Goal: Task Accomplishment & Management: Manage account settings

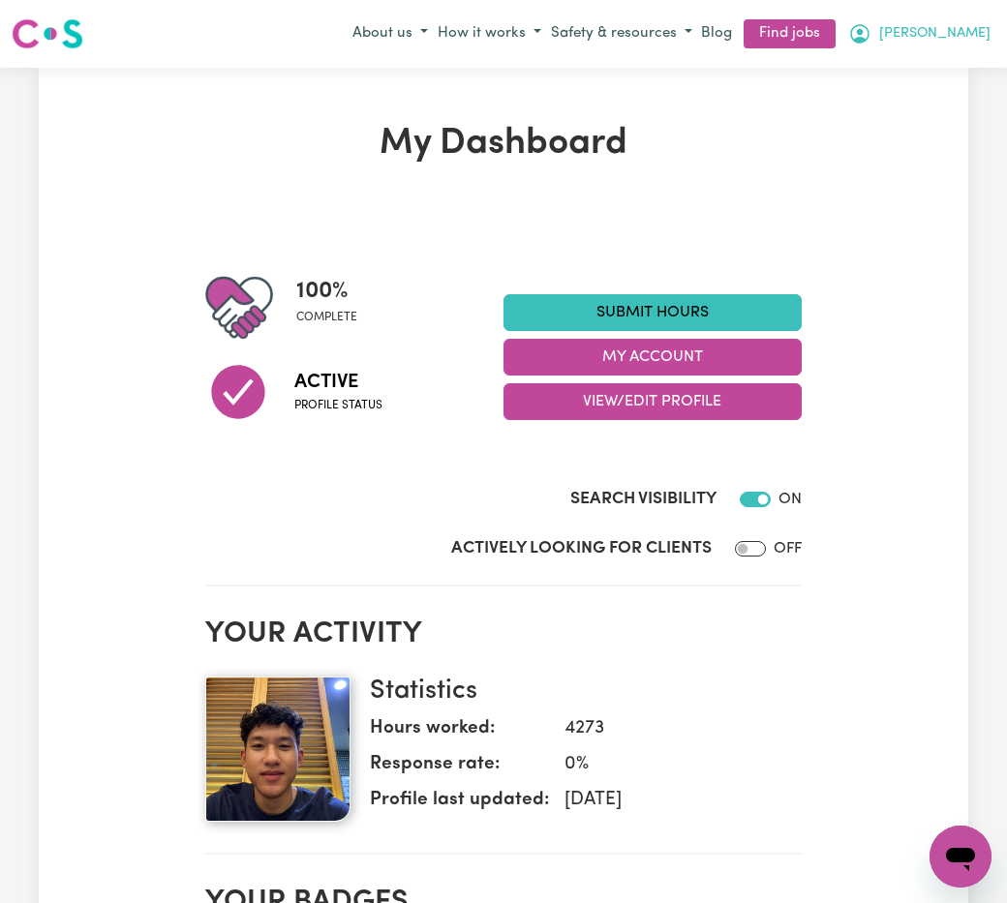
click at [975, 32] on span "[PERSON_NAME]" at bounding box center [934, 33] width 111 height 21
click at [938, 114] on link "My Dashboard" at bounding box center [917, 108] width 153 height 37
click at [927, 112] on link "My Dashboard" at bounding box center [917, 108] width 153 height 37
click at [892, 106] on link "My Dashboard" at bounding box center [917, 108] width 153 height 37
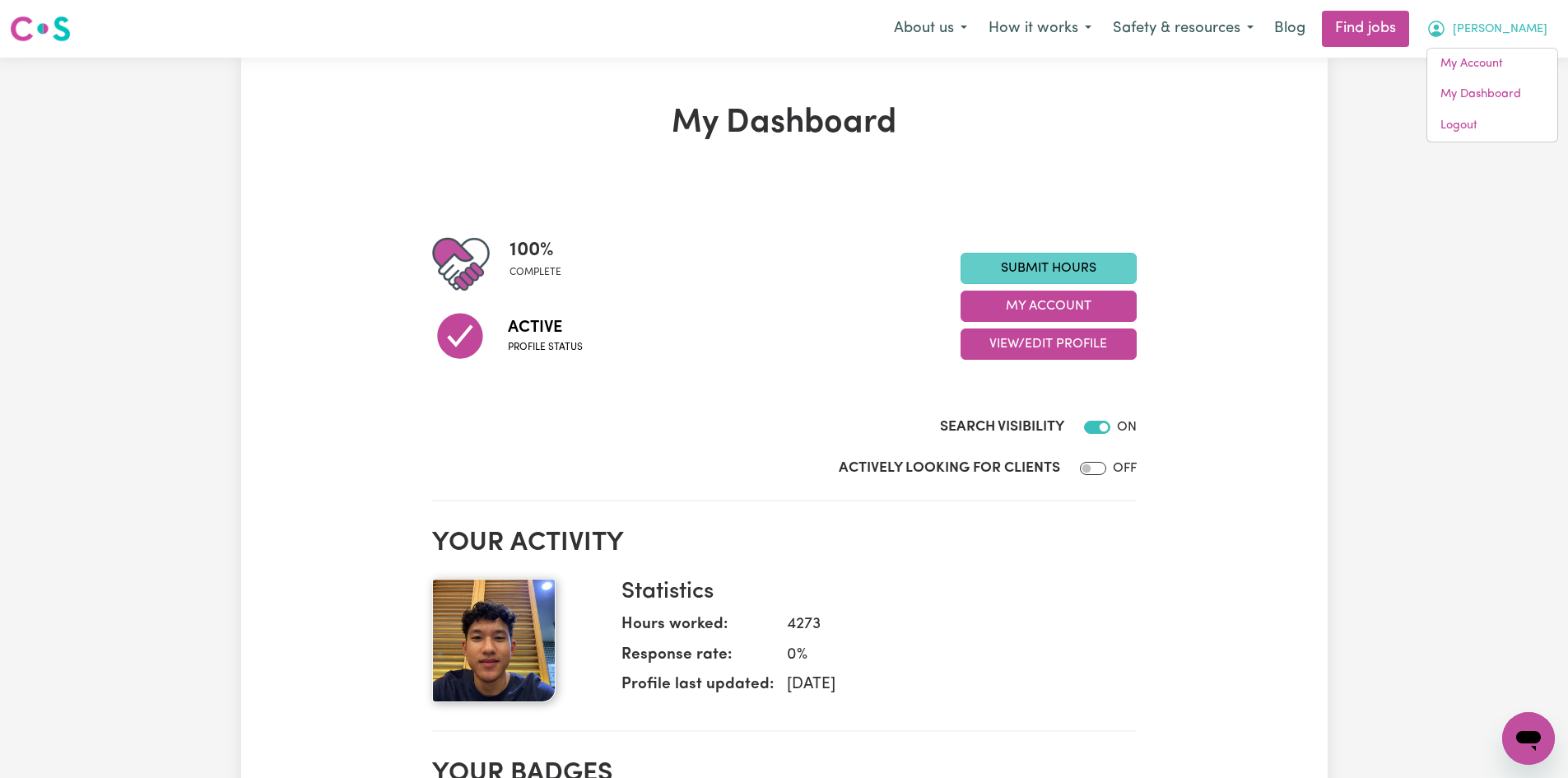
click at [855, 270] on link "Submit Hours" at bounding box center [1048, 268] width 176 height 31
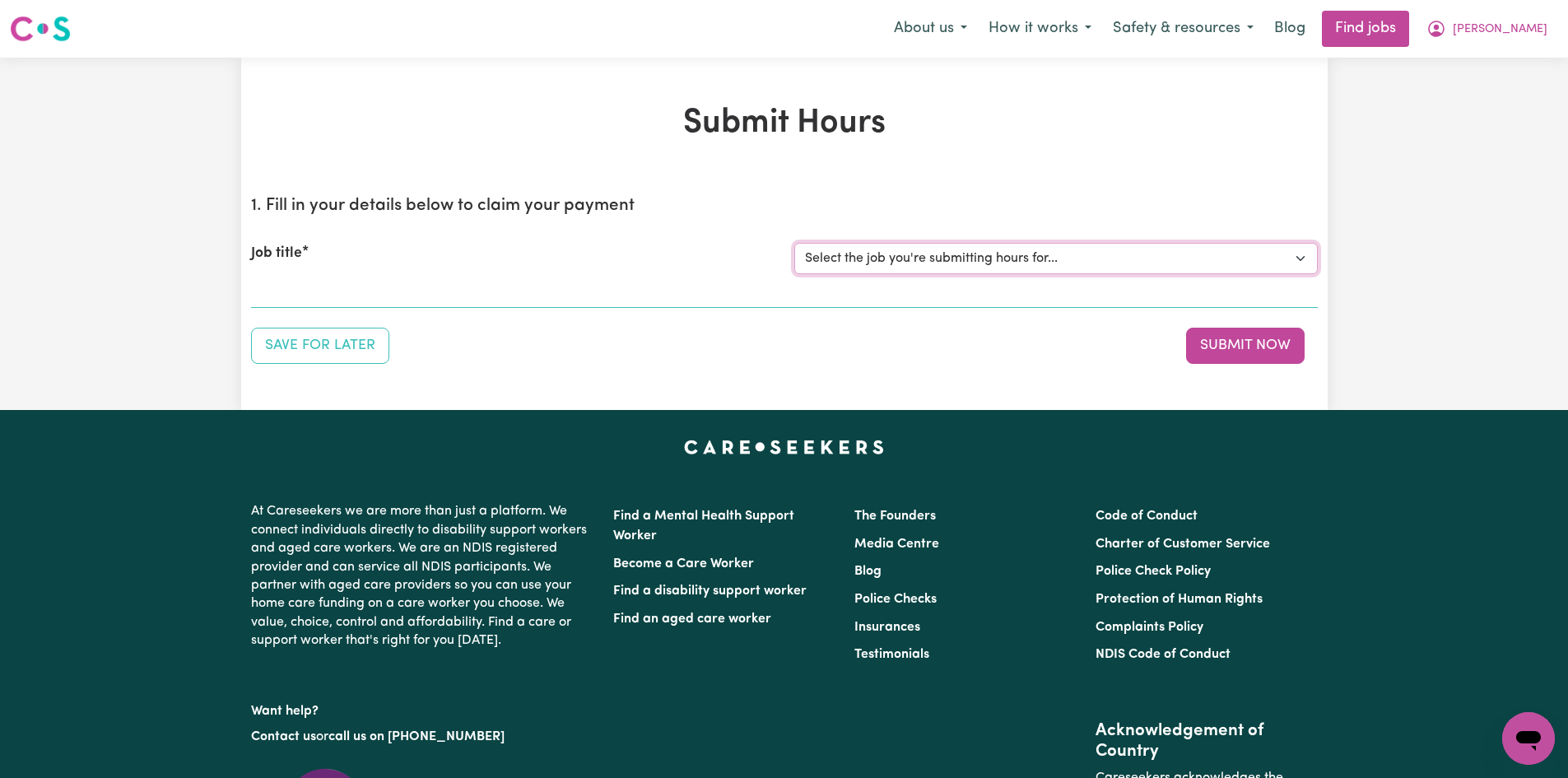
click at [855, 258] on select "Select the job you're submitting hours for... [[PERSON_NAME] fan-[PERSON_NAME]]…" at bounding box center [1056, 258] width 524 height 31
select select "4549"
click at [794, 243] on select "Select the job you're submitting hours for... [[PERSON_NAME] fan-[PERSON_NAME]]…" at bounding box center [1056, 258] width 524 height 31
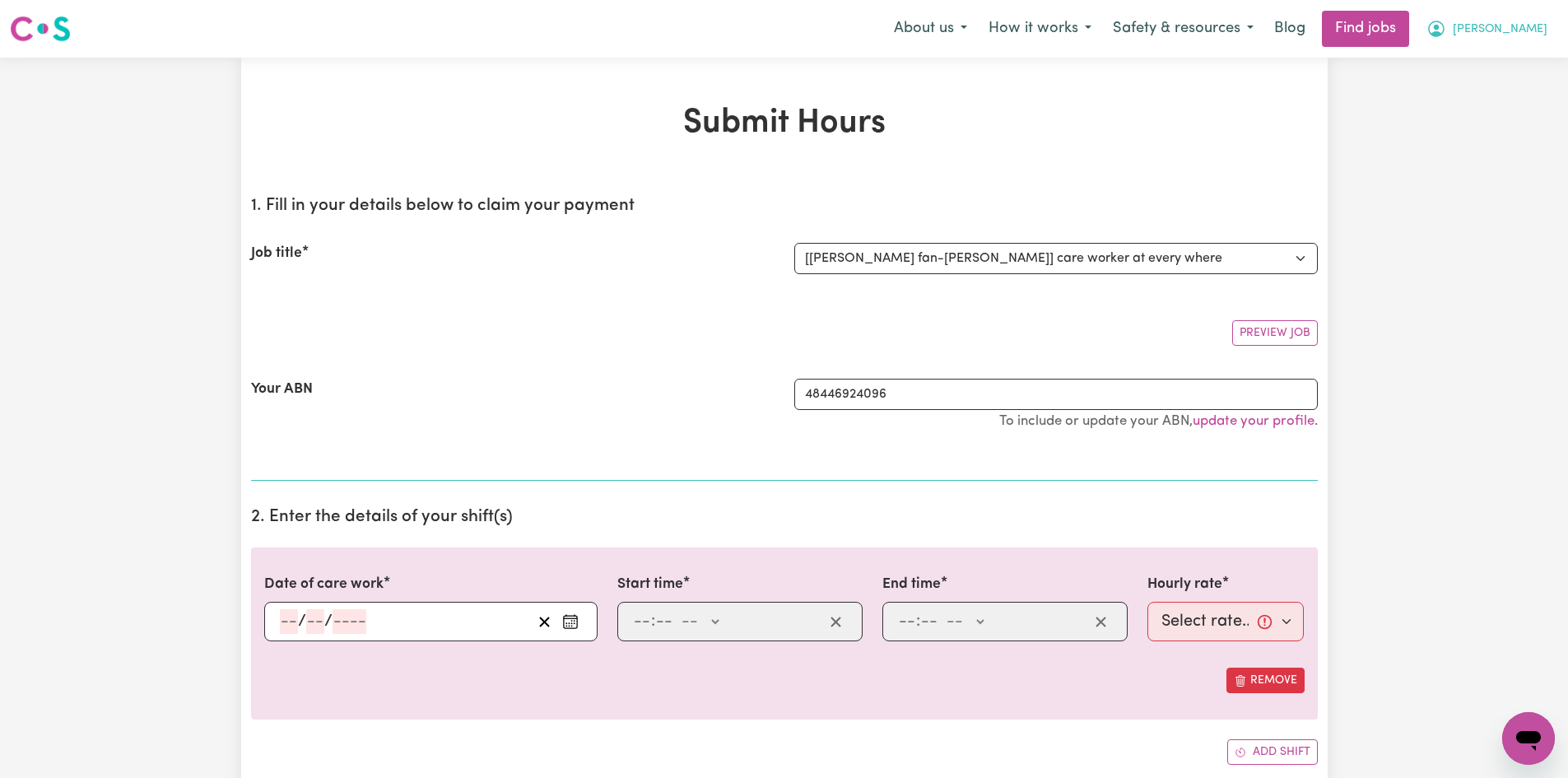
click at [855, 27] on span "[PERSON_NAME]" at bounding box center [1500, 29] width 94 height 18
click at [855, 87] on link "My Dashboard" at bounding box center [1492, 94] width 130 height 31
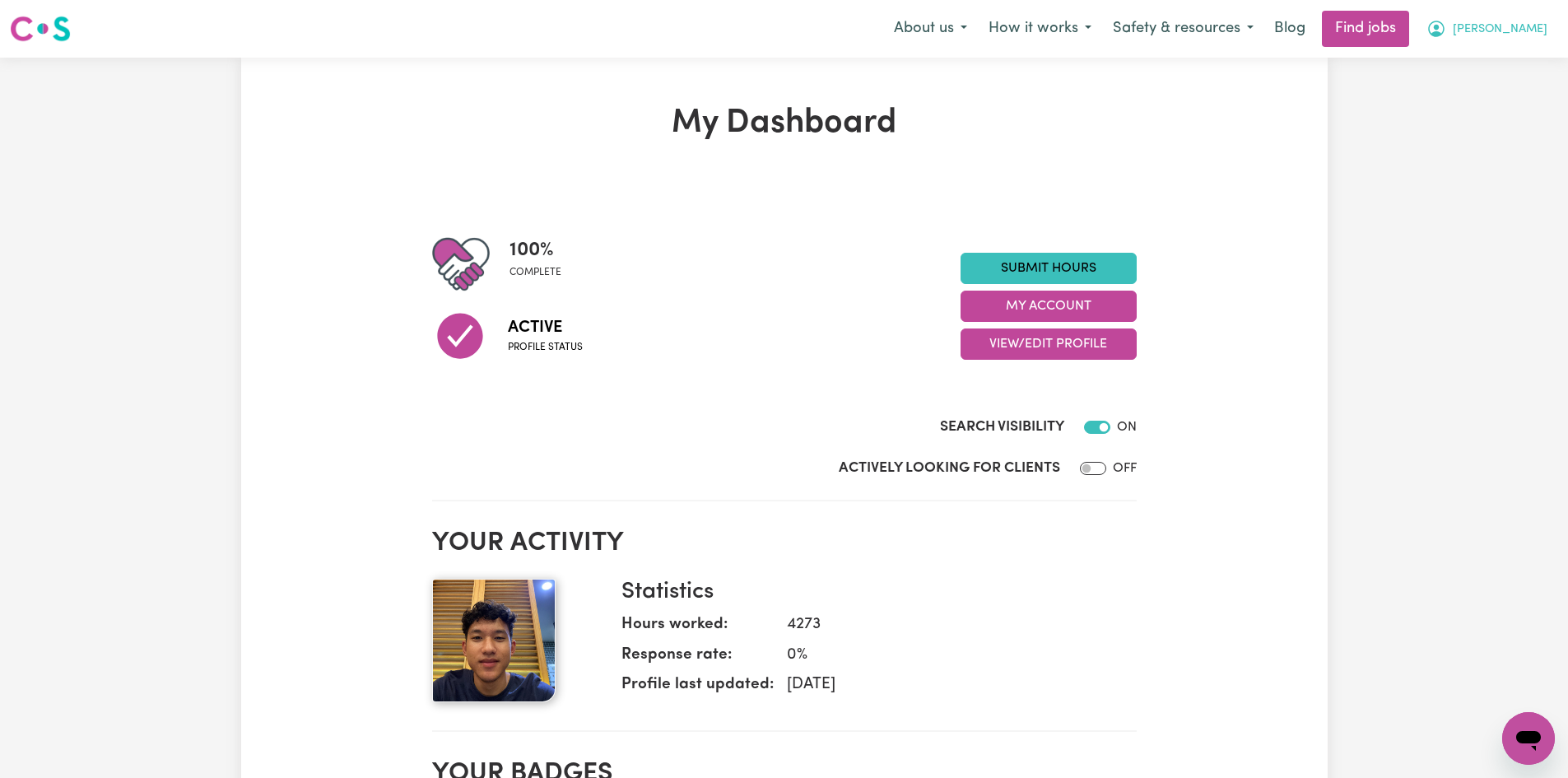
click at [855, 34] on span "[PERSON_NAME]" at bounding box center [1500, 29] width 94 height 18
click at [855, 346] on button "View/Edit Profile" at bounding box center [1048, 344] width 176 height 31
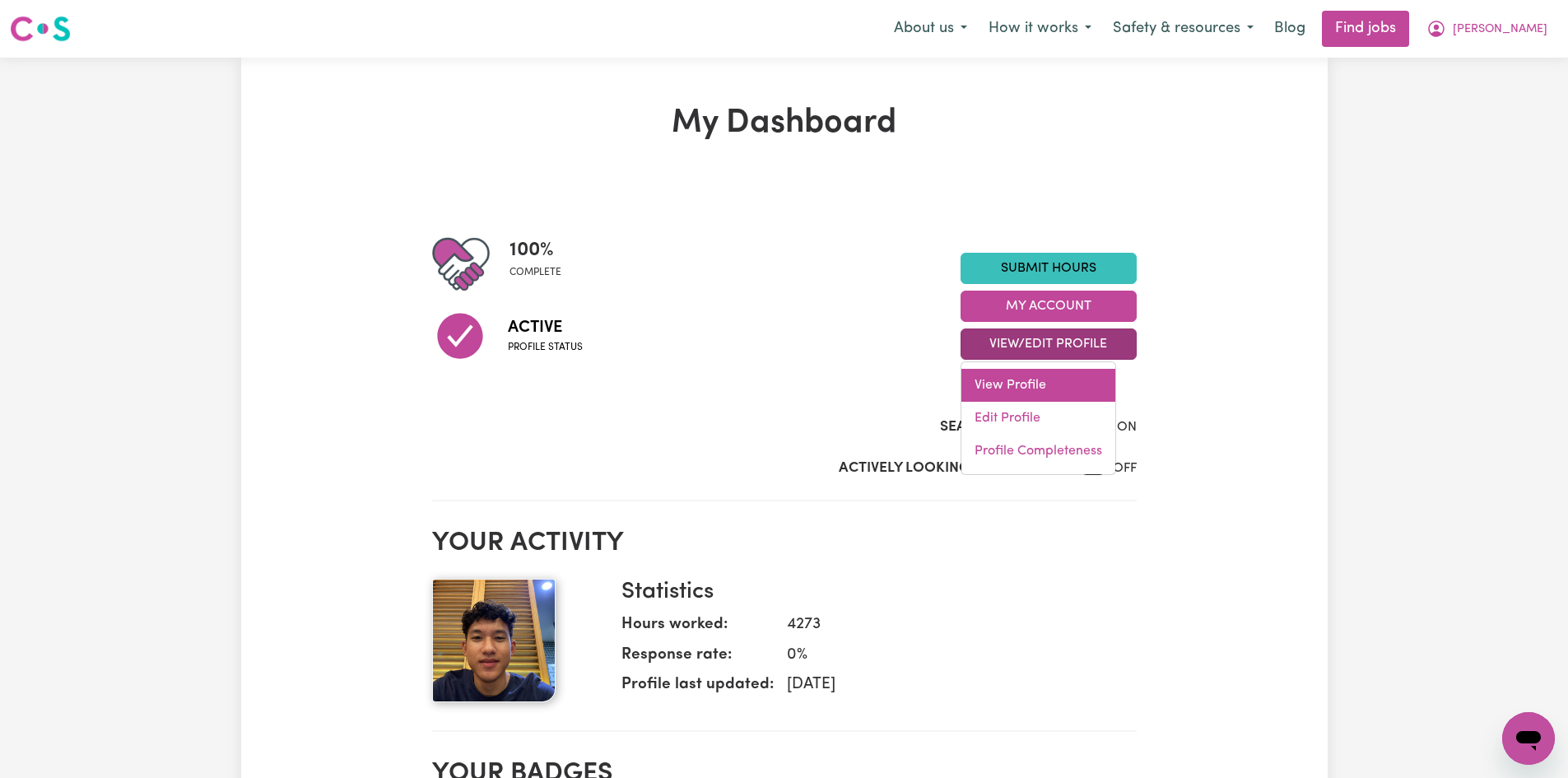
click at [855, 389] on link "View Profile" at bounding box center [1038, 385] width 154 height 33
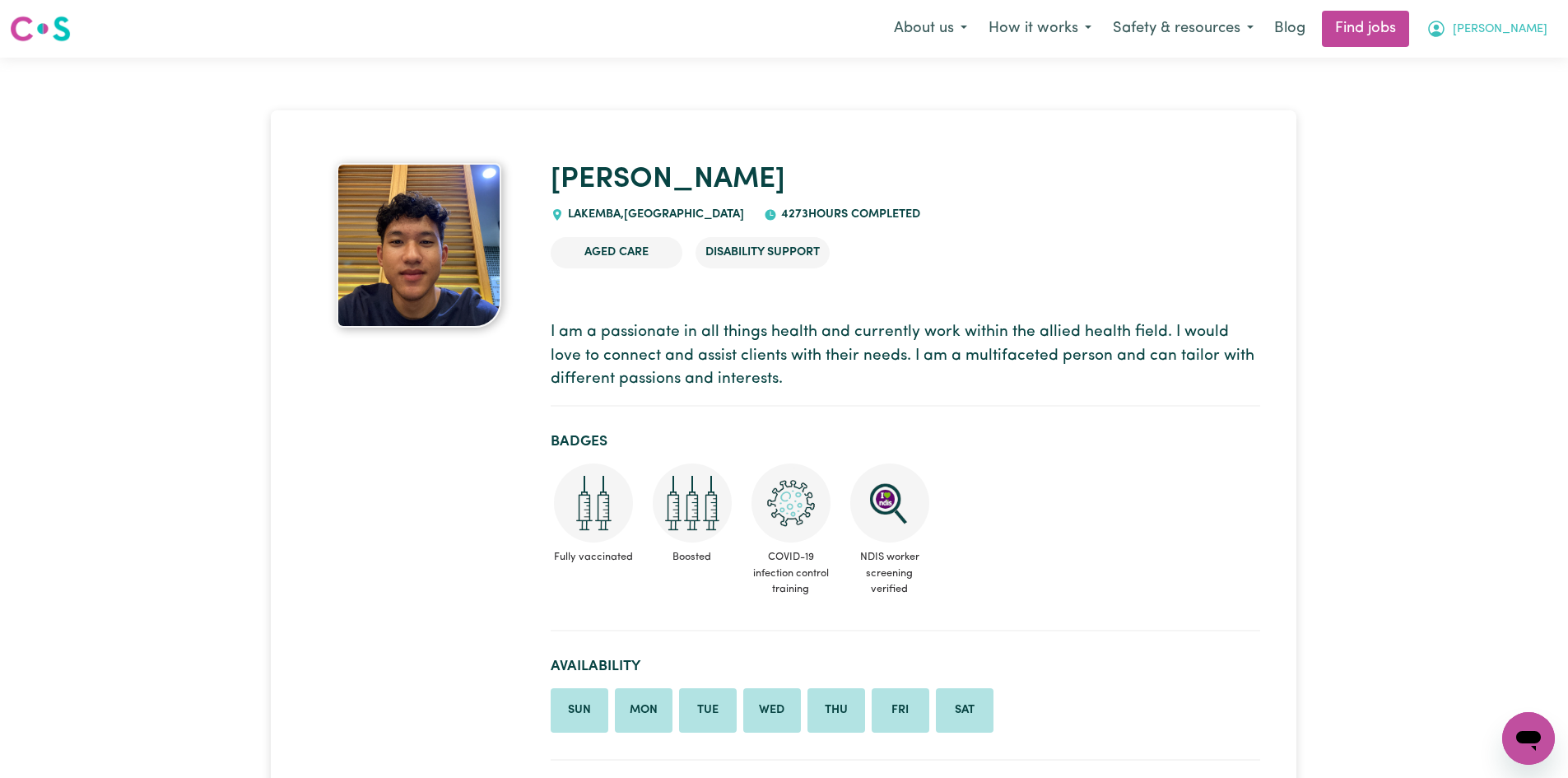
click at [855, 37] on span "[PERSON_NAME]" at bounding box center [1500, 29] width 94 height 18
click at [855, 93] on link "My Dashboard" at bounding box center [1492, 94] width 130 height 31
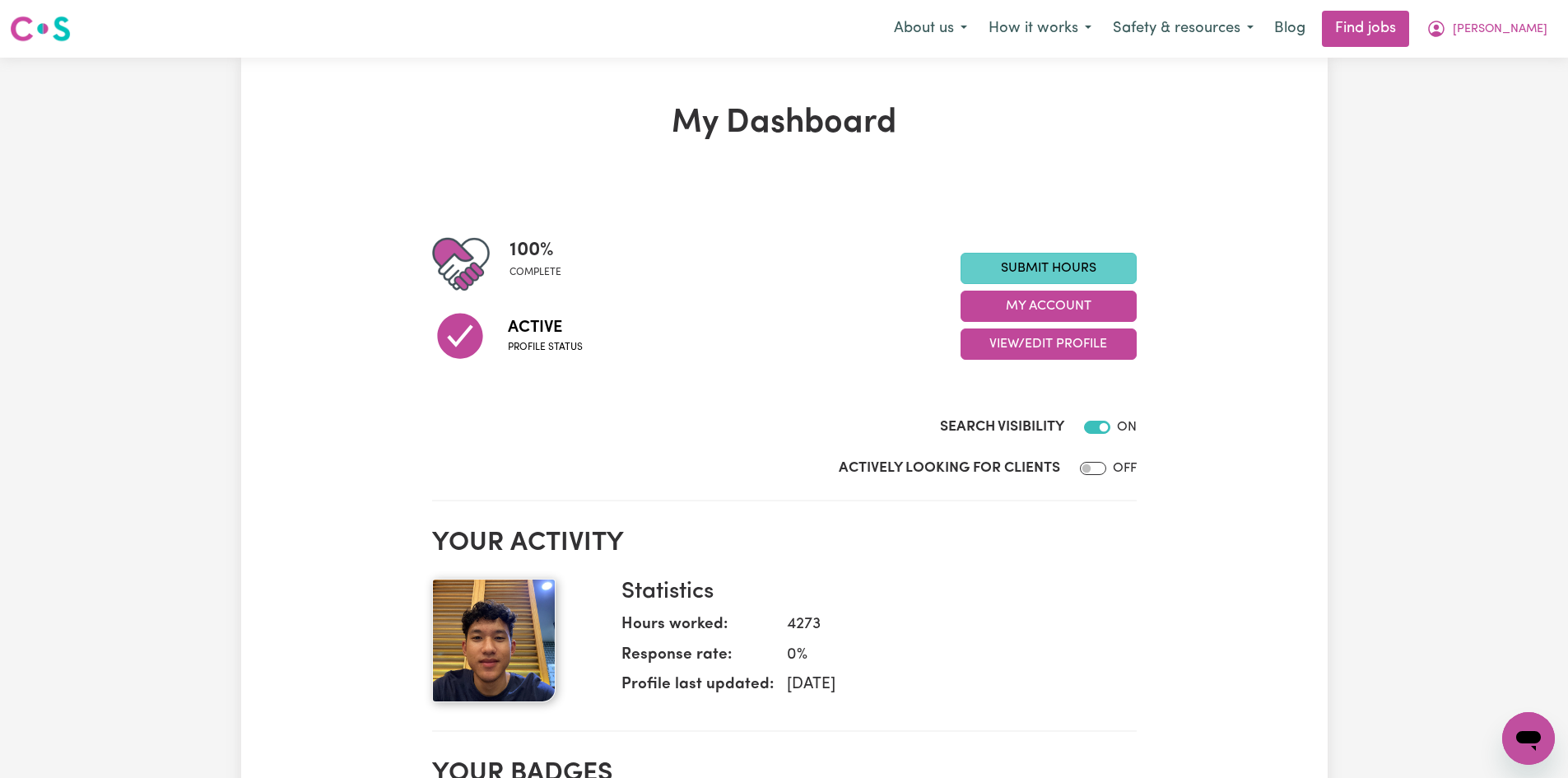
click at [855, 266] on link "Submit Hours" at bounding box center [1048, 268] width 176 height 31
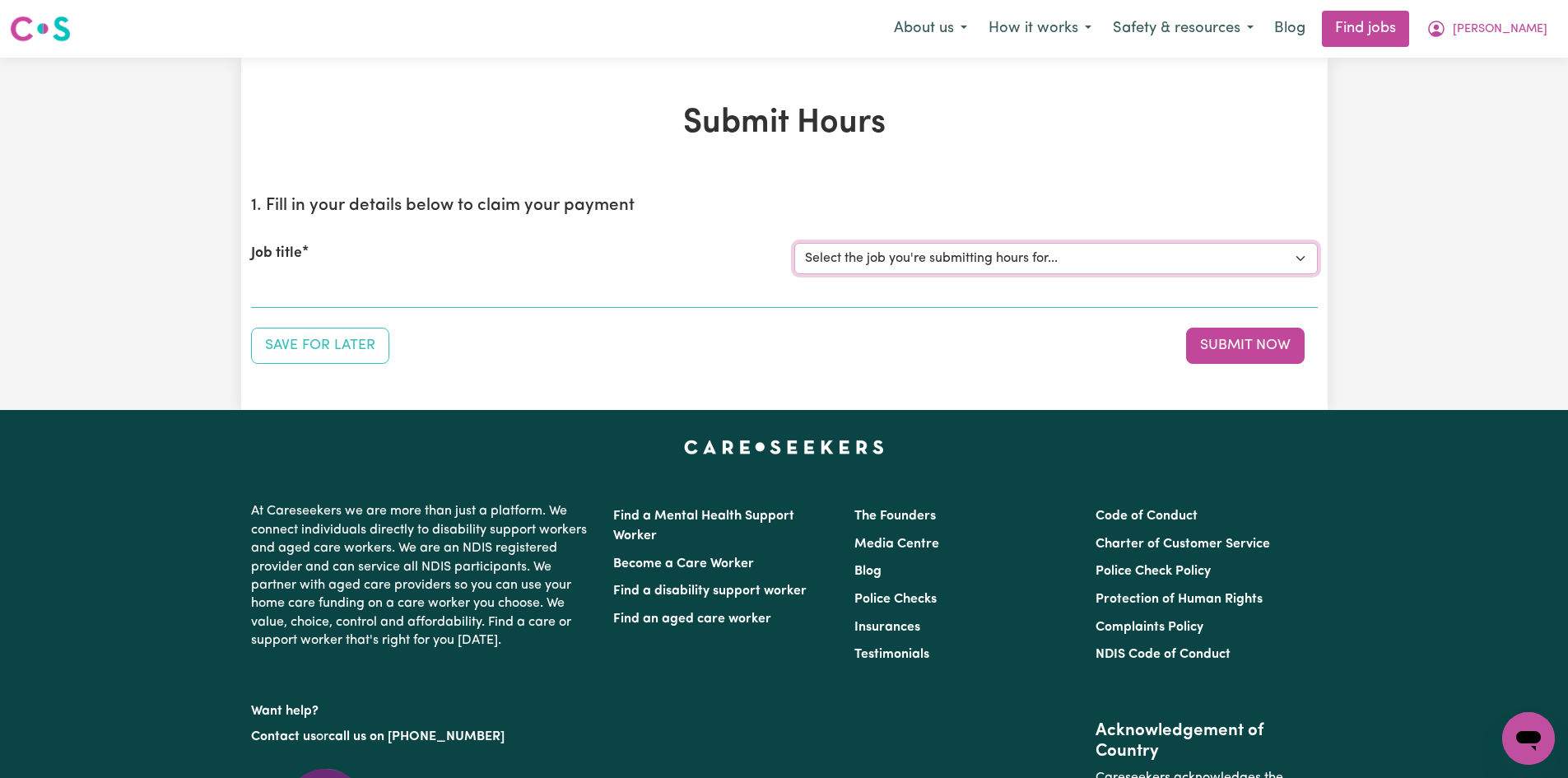
click at [855, 266] on select "Select the job you're submitting hours for... [[PERSON_NAME] fan-[PERSON_NAME]]…" at bounding box center [1056, 258] width 524 height 31
select select "4549"
click at [794, 243] on select "Select the job you're submitting hours for... [[PERSON_NAME] fan-[PERSON_NAME]]…" at bounding box center [1056, 258] width 524 height 31
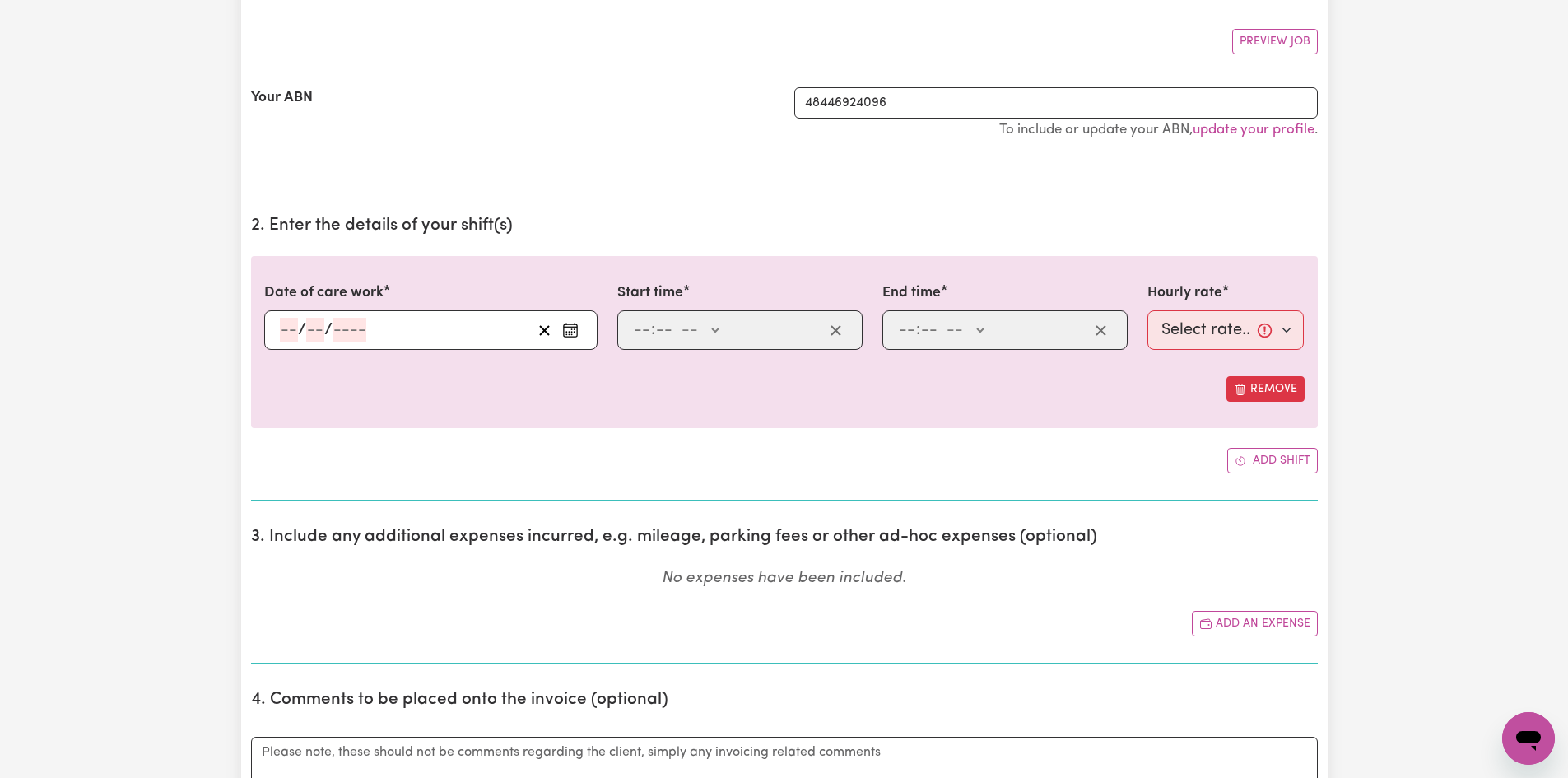
scroll to position [329, 0]
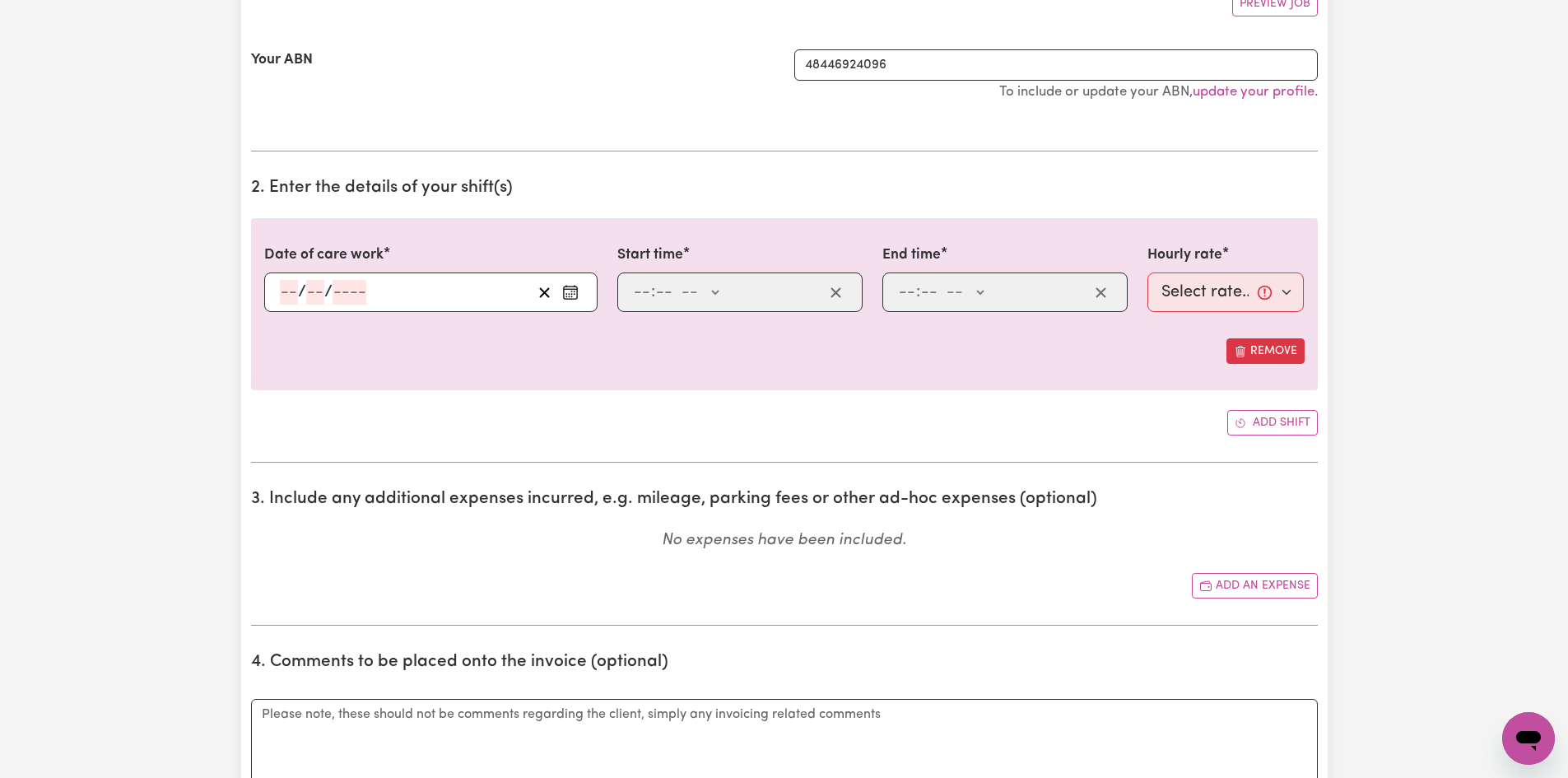
click at [855, 300] on div ": -- AM PM" at bounding box center [992, 292] width 192 height 25
click at [722, 301] on div ": -- AM PM" at bounding box center [727, 292] width 192 height 25
click at [570, 300] on icon "Enter the date of care work" at bounding box center [570, 292] width 16 height 16
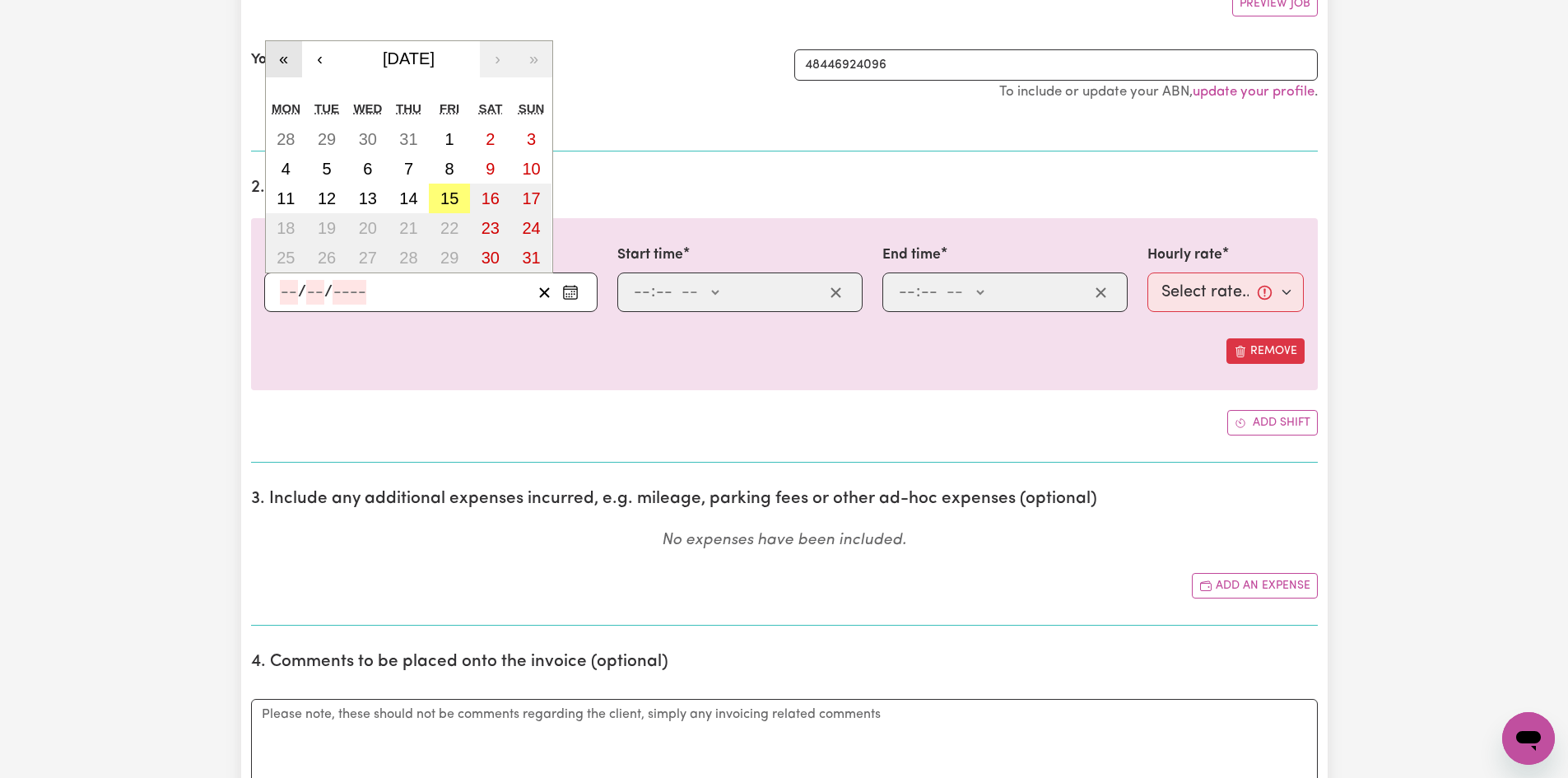
click at [281, 59] on button "«" at bounding box center [284, 59] width 37 height 37
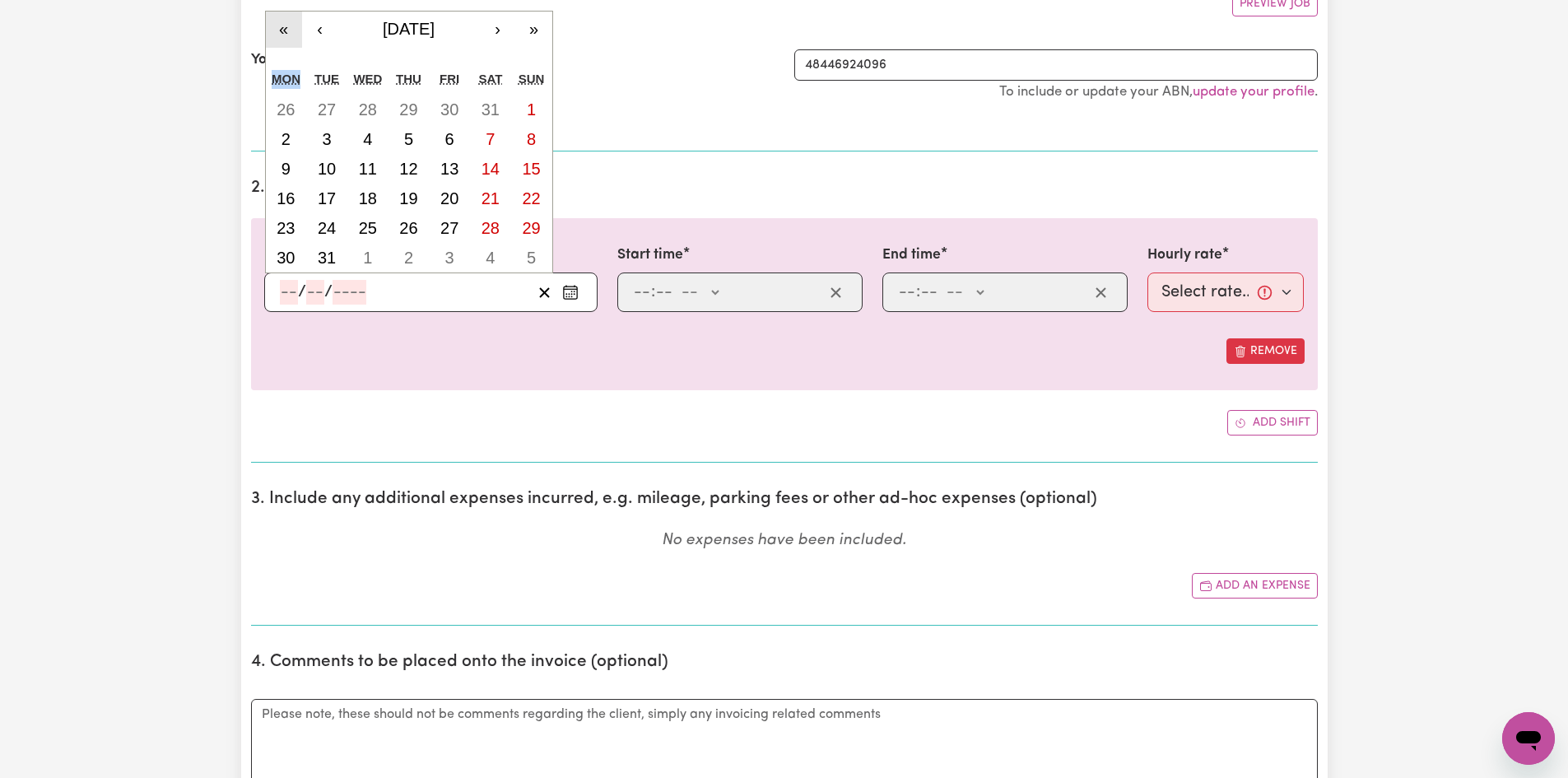
click at [281, 59] on div "« ‹ [DATE] › » Mon Tue Wed Thu Fri Sat Sun 26 27 28 29 30 31 1 2 3 4 5 6 7 8 9 …" at bounding box center [409, 143] width 288 height 264
click at [503, 33] on button "›" at bounding box center [497, 30] width 37 height 37
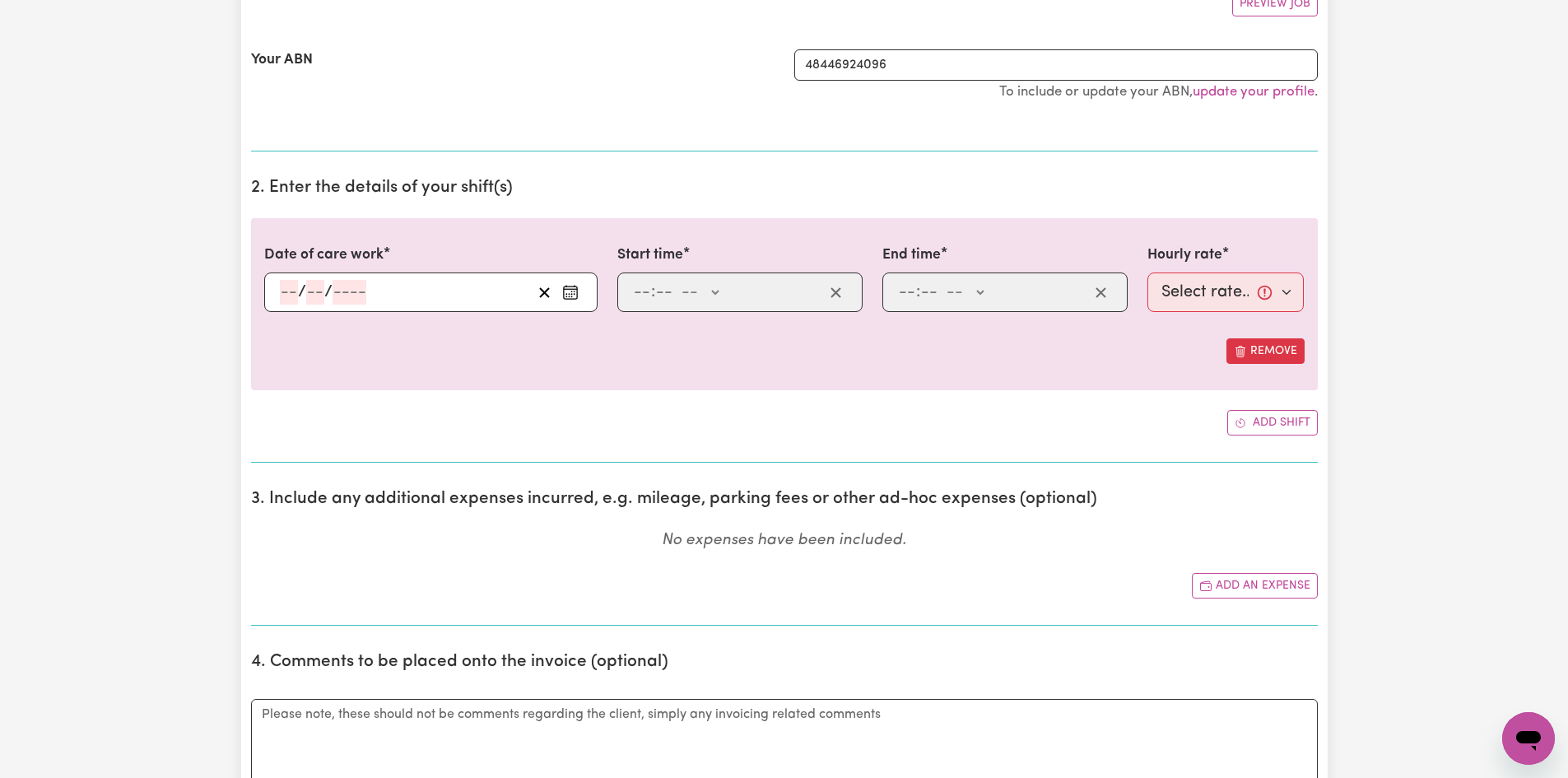
click at [503, 33] on div "Your ABN 48446924096 To include or update your ABN, update your profile ." at bounding box center [784, 83] width 1067 height 108
click at [569, 293] on icon "Enter the date of care work" at bounding box center [570, 292] width 16 height 16
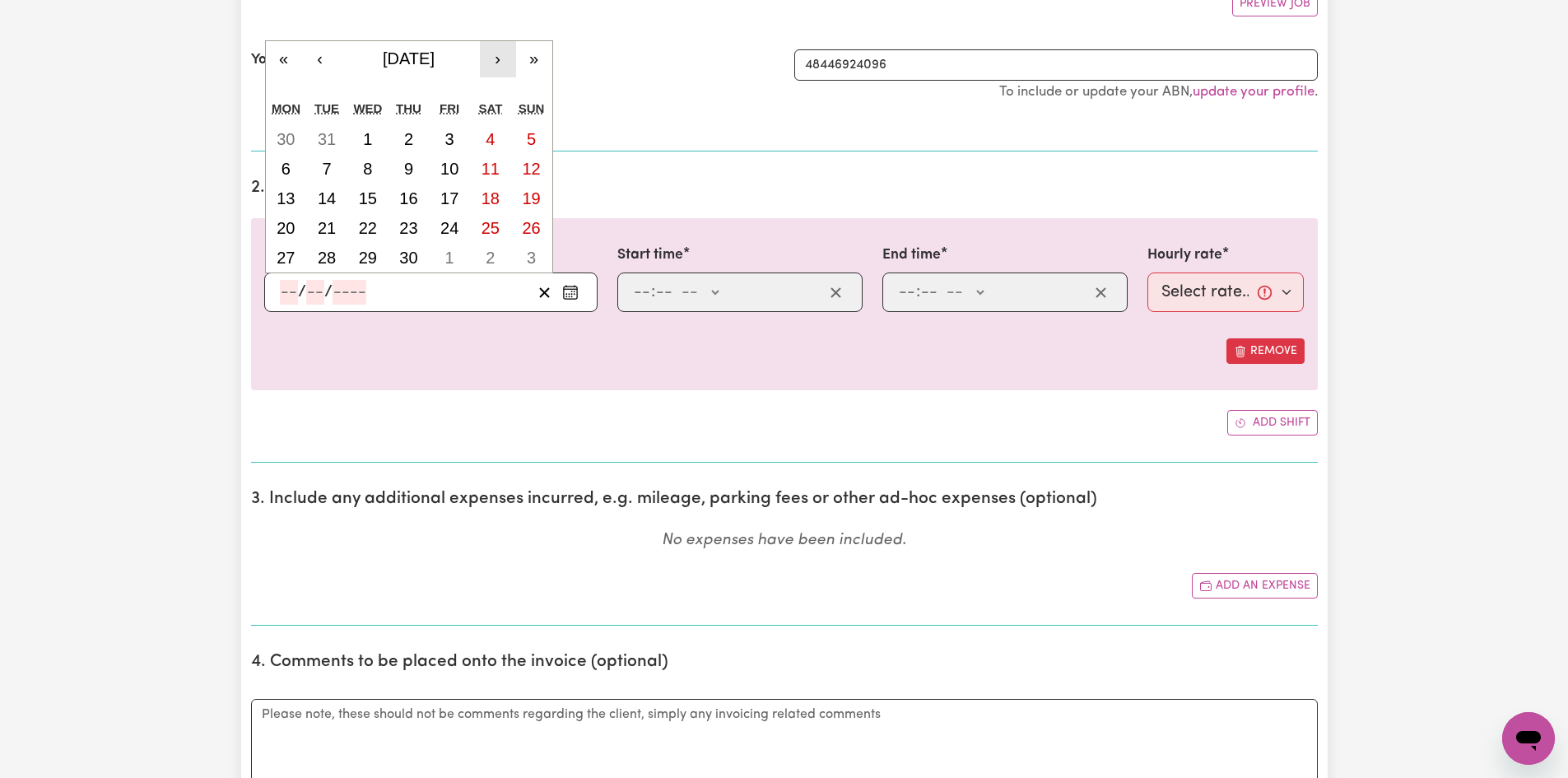
click at [499, 59] on button "›" at bounding box center [497, 59] width 37 height 37
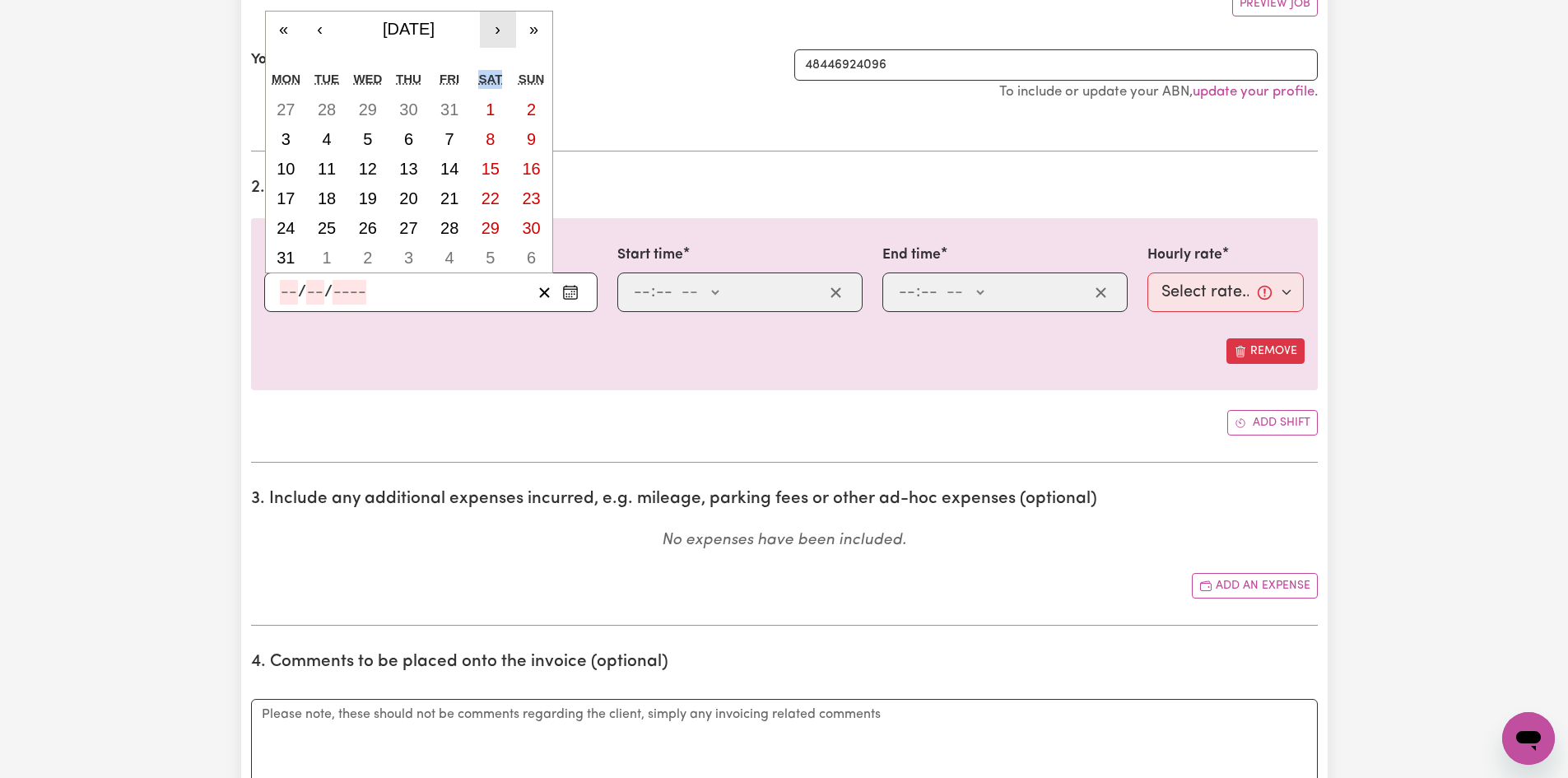
click at [499, 59] on div "« ‹ [DATE] › » Mon Tue Wed Thu Fri Sat Sun 27 28 29 30 31 1 2 3 4 5 6 7 8 9 10 …" at bounding box center [409, 143] width 288 height 264
click at [531, 34] on button "»" at bounding box center [534, 30] width 37 height 37
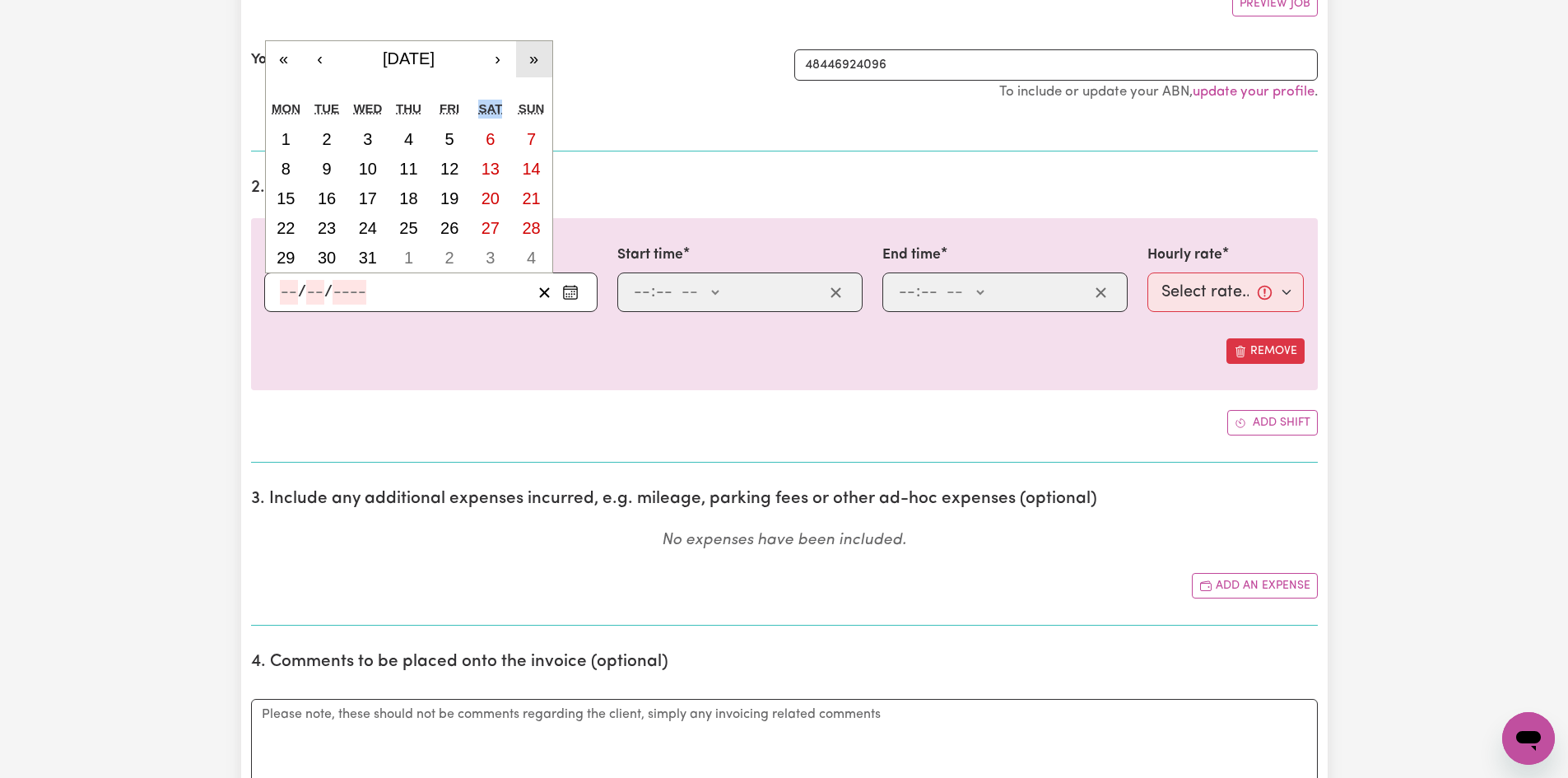
click at [536, 56] on button "»" at bounding box center [534, 59] width 37 height 37
click at [495, 59] on button "›" at bounding box center [497, 59] width 37 height 37
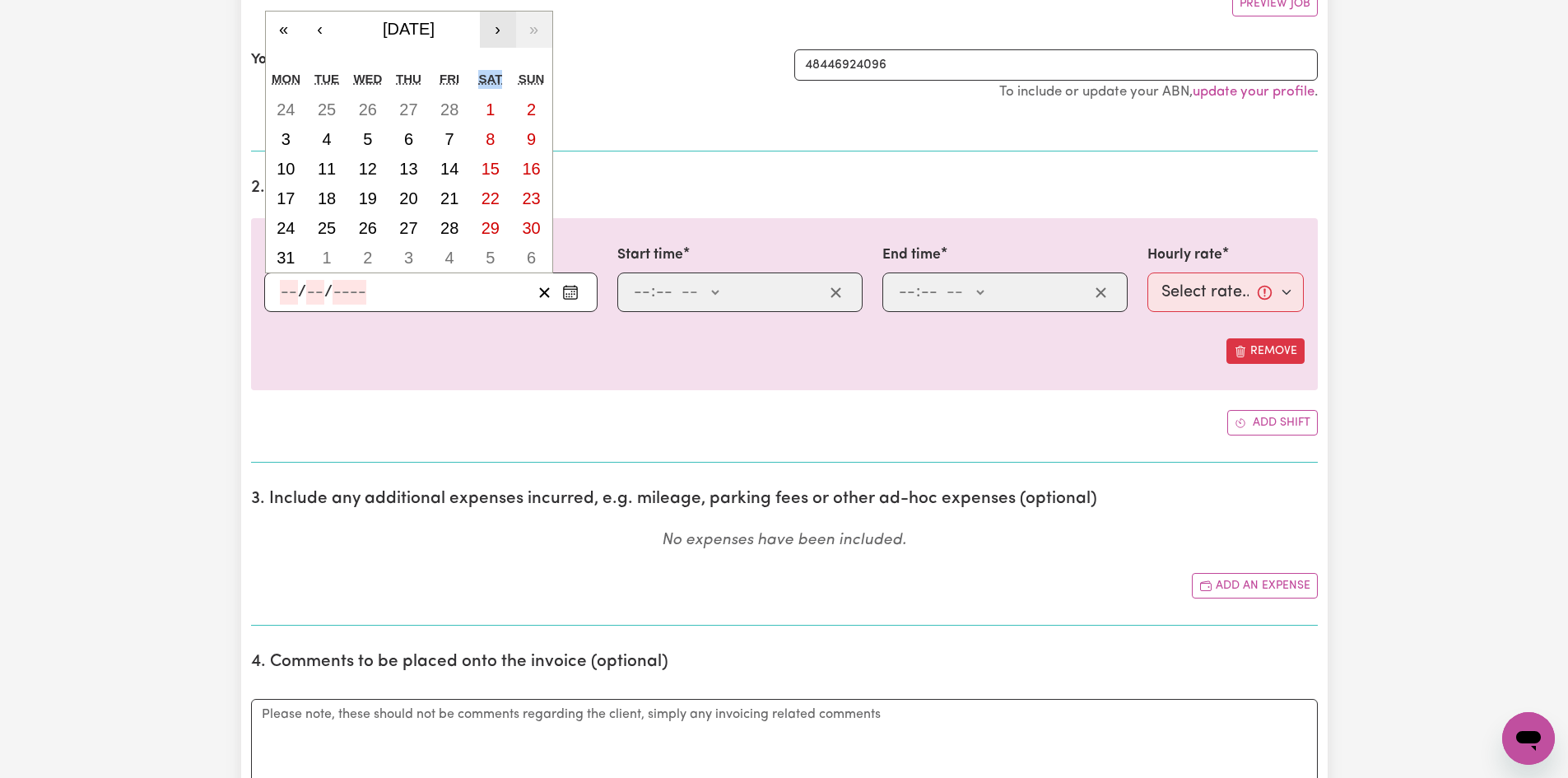
click at [495, 59] on div "« ‹ [DATE] › » Mon Tue Wed Thu Fri Sat Sun 24 25 26 27 28 1 2 3 4 5 6 7 8 9 10 …" at bounding box center [409, 143] width 288 height 264
click at [496, 34] on button "›" at bounding box center [497, 30] width 37 height 37
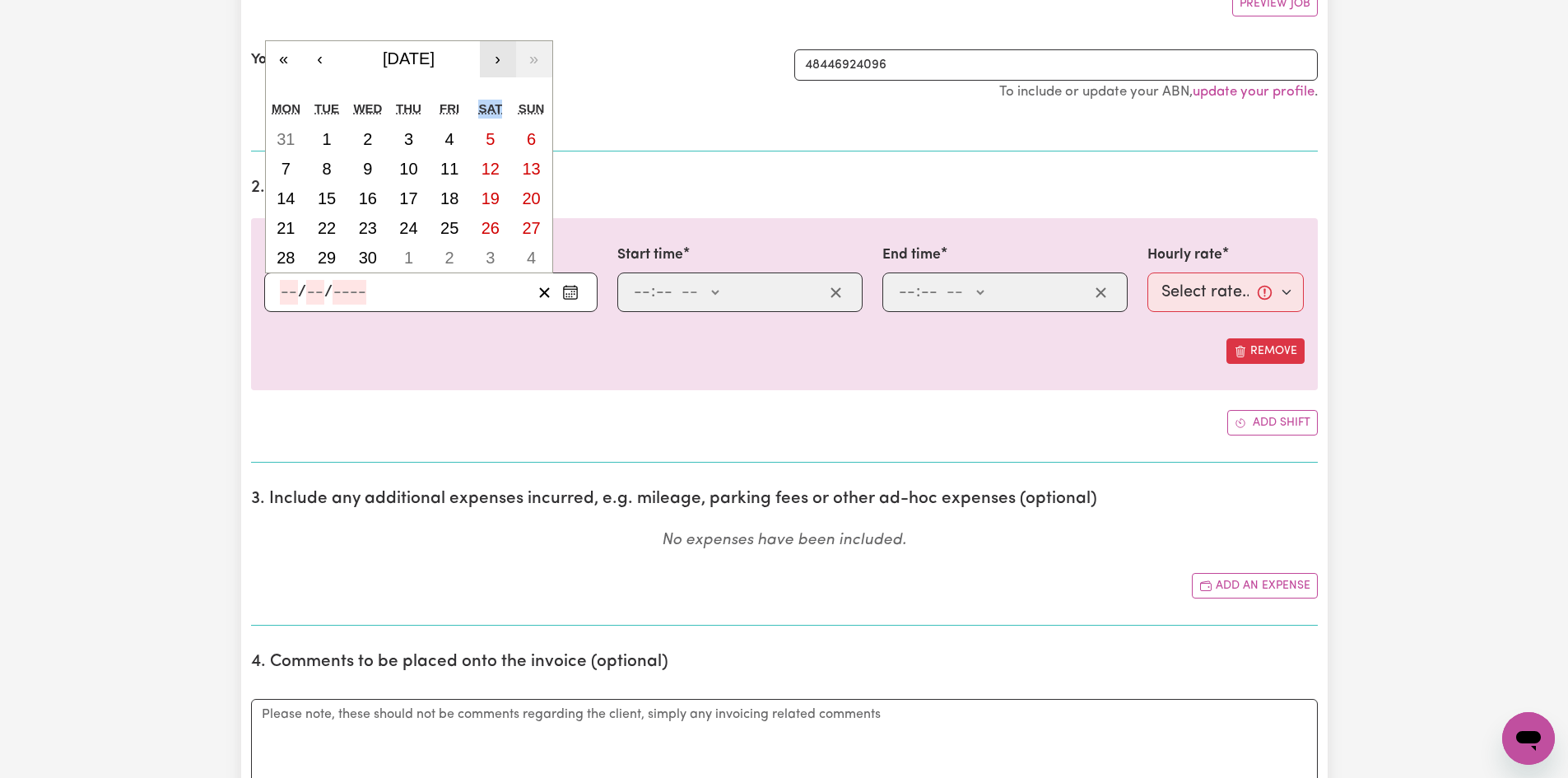
click at [497, 48] on button "›" at bounding box center [497, 59] width 37 height 37
click at [497, 55] on button "›" at bounding box center [497, 59] width 37 height 37
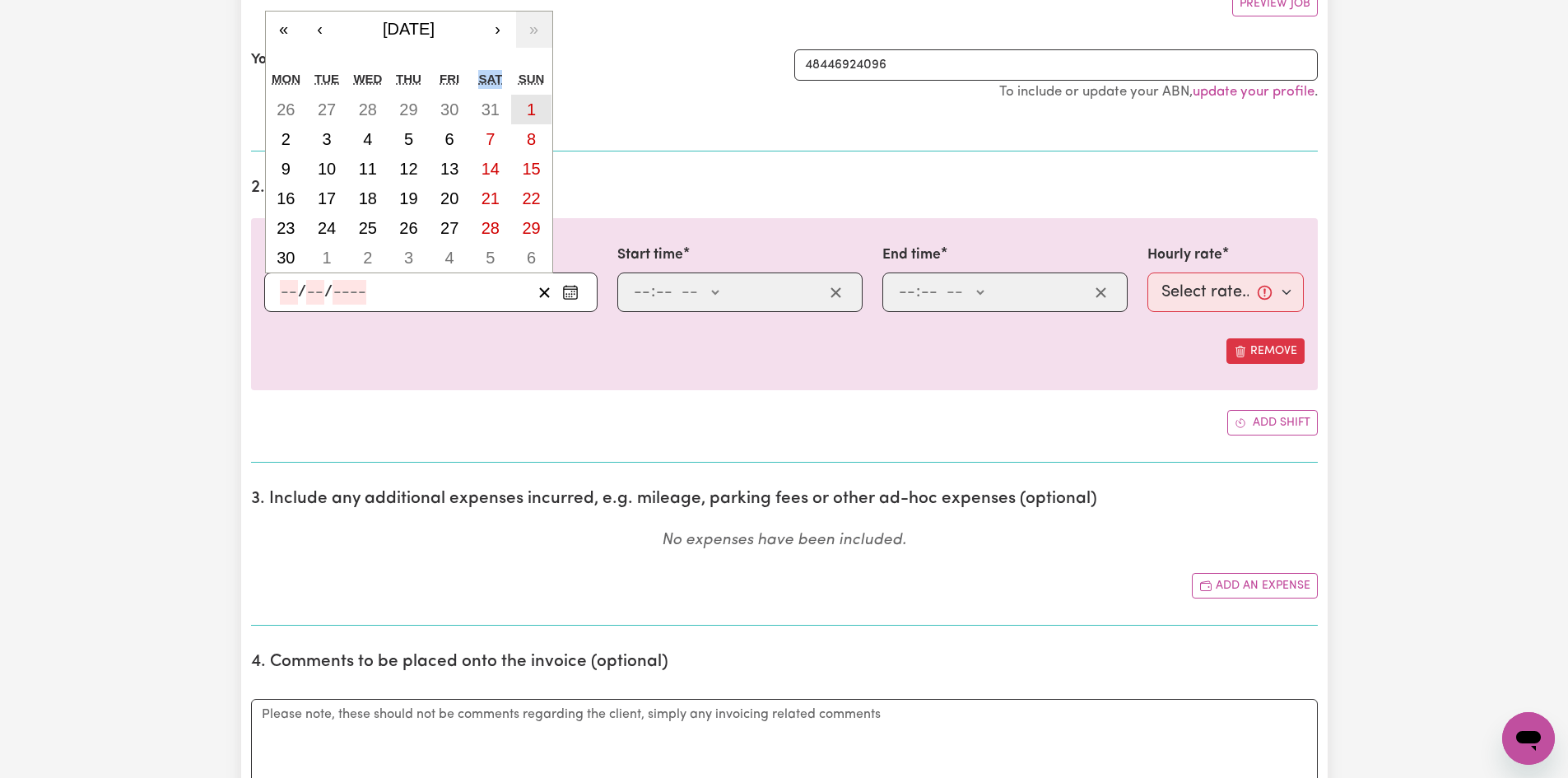
click at [530, 108] on abbr "1" at bounding box center [531, 109] width 9 height 18
type input "[DATE]"
type input "1"
type input "6"
type input "2025"
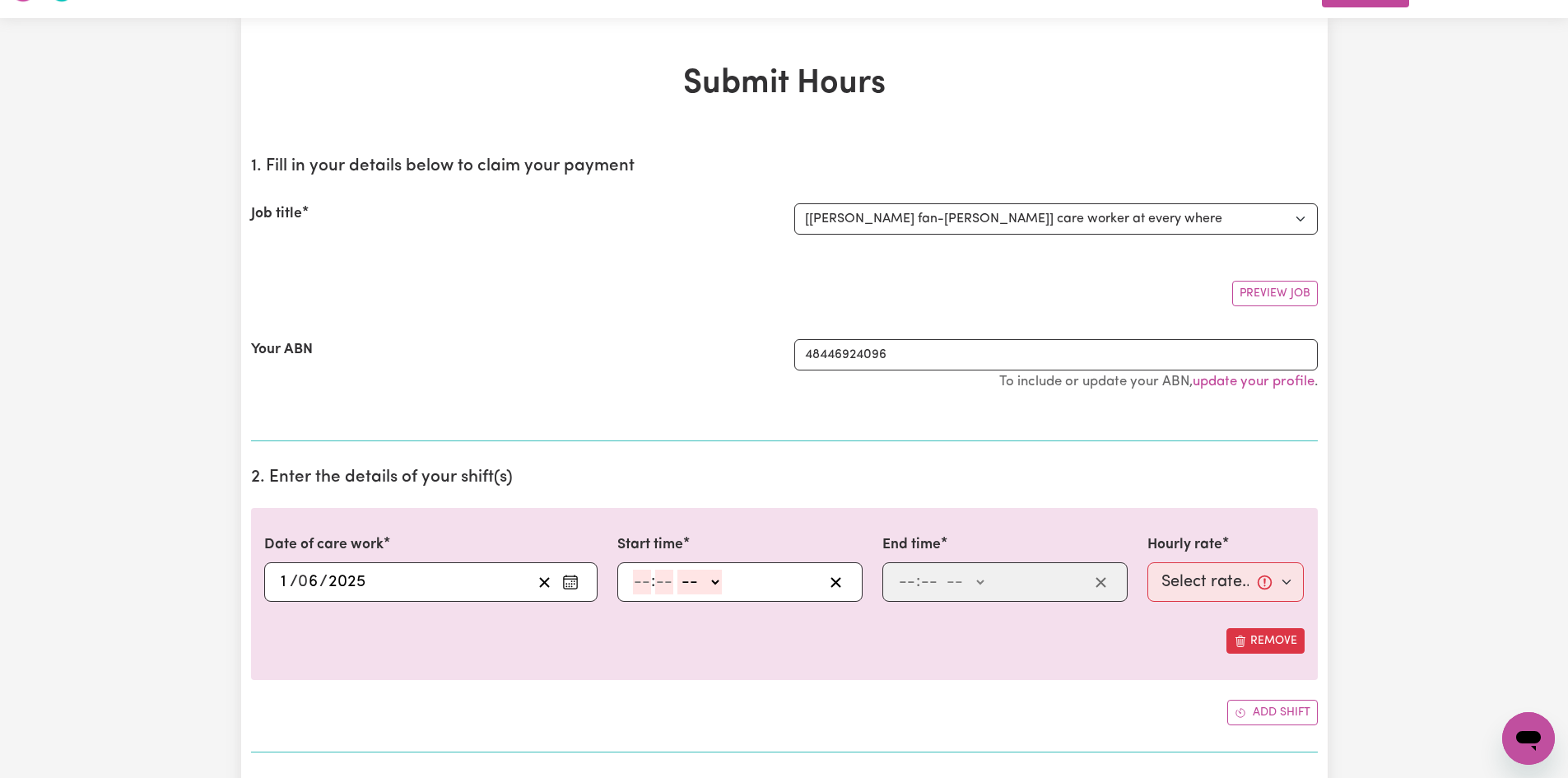
scroll to position [0, 0]
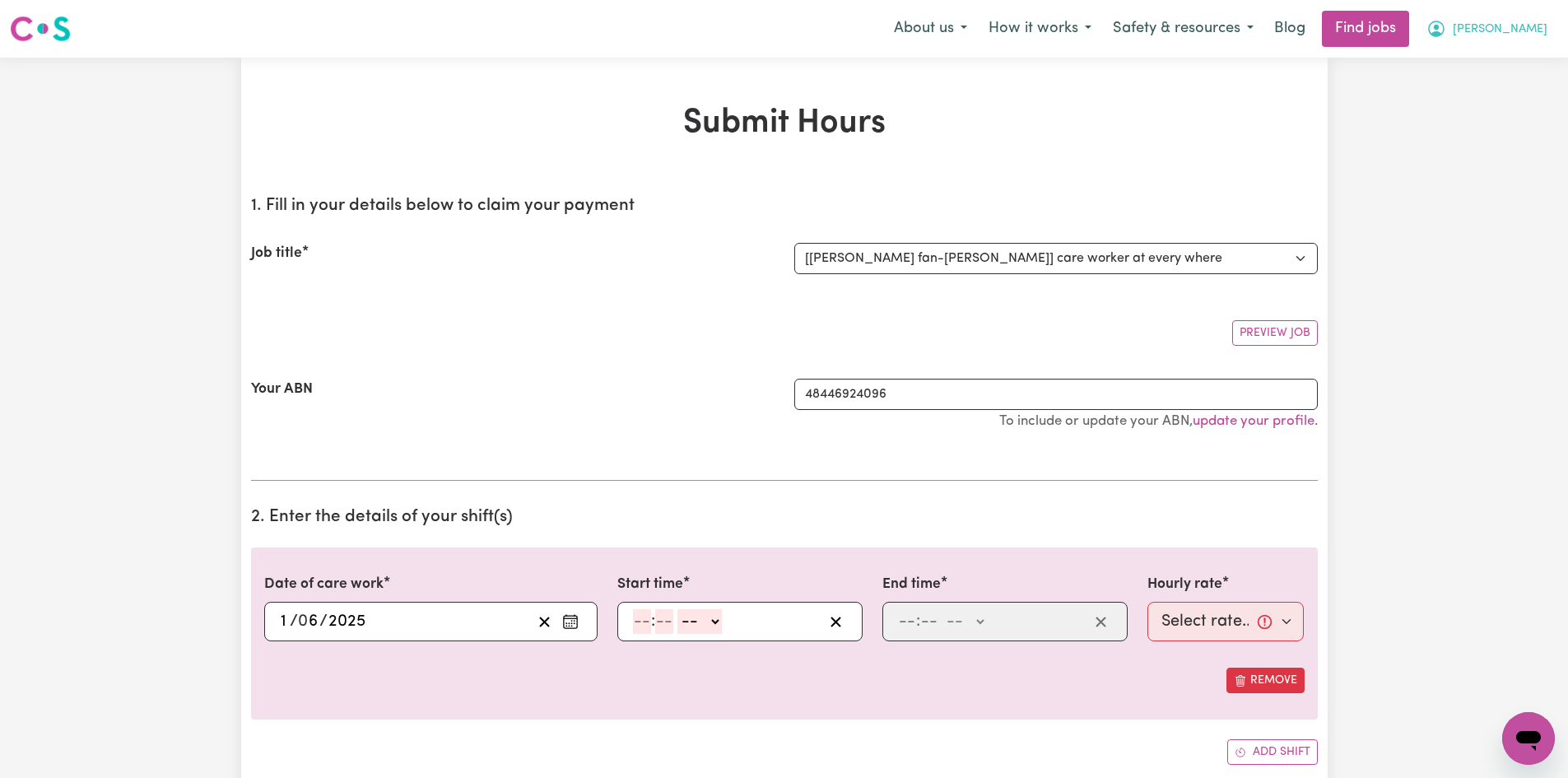
click at [855, 34] on span "[PERSON_NAME]" at bounding box center [1500, 29] width 94 height 18
click at [855, 95] on link "My Dashboard" at bounding box center [1492, 94] width 130 height 31
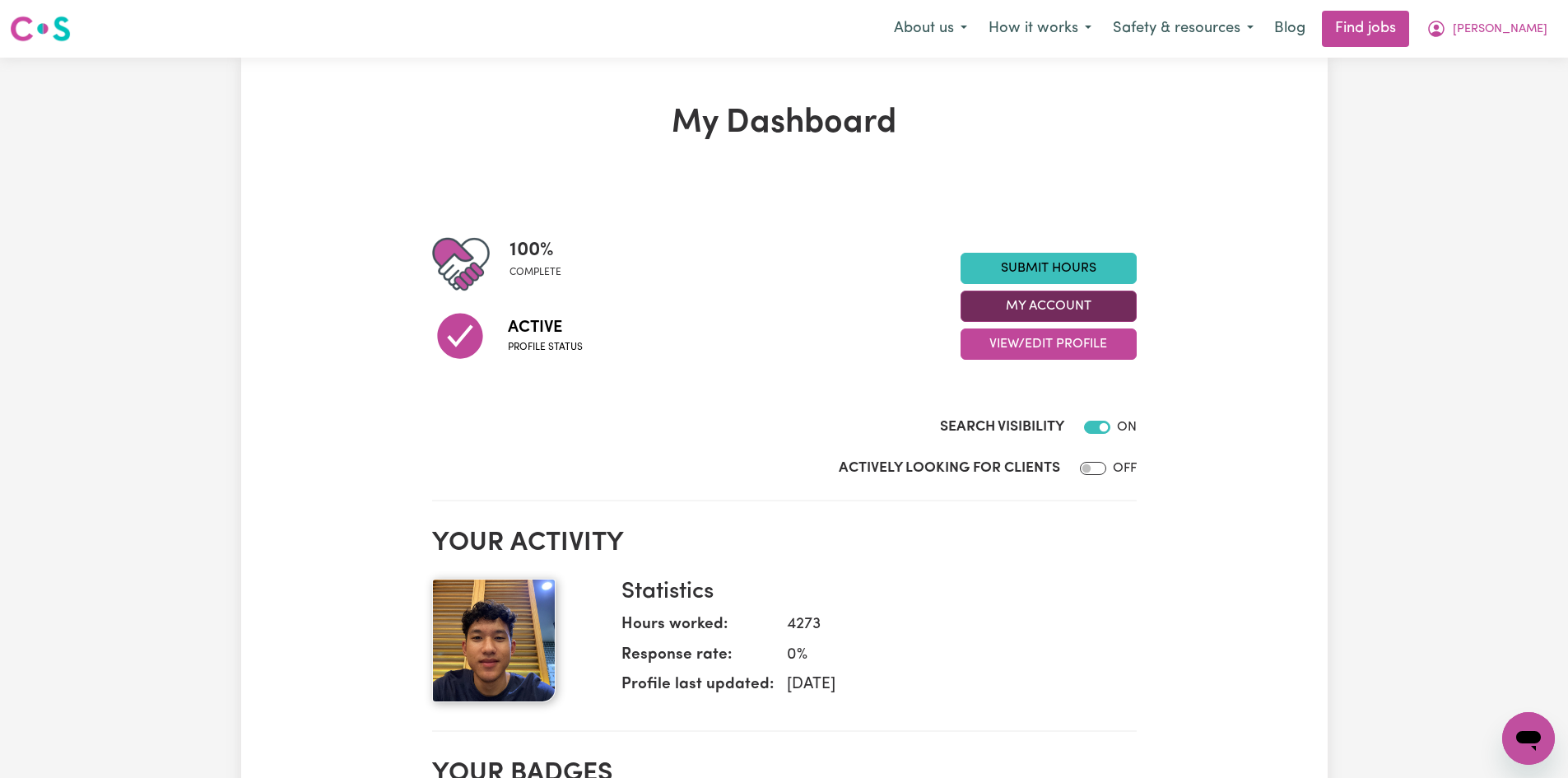
click at [855, 302] on button "My Account" at bounding box center [1048, 306] width 176 height 31
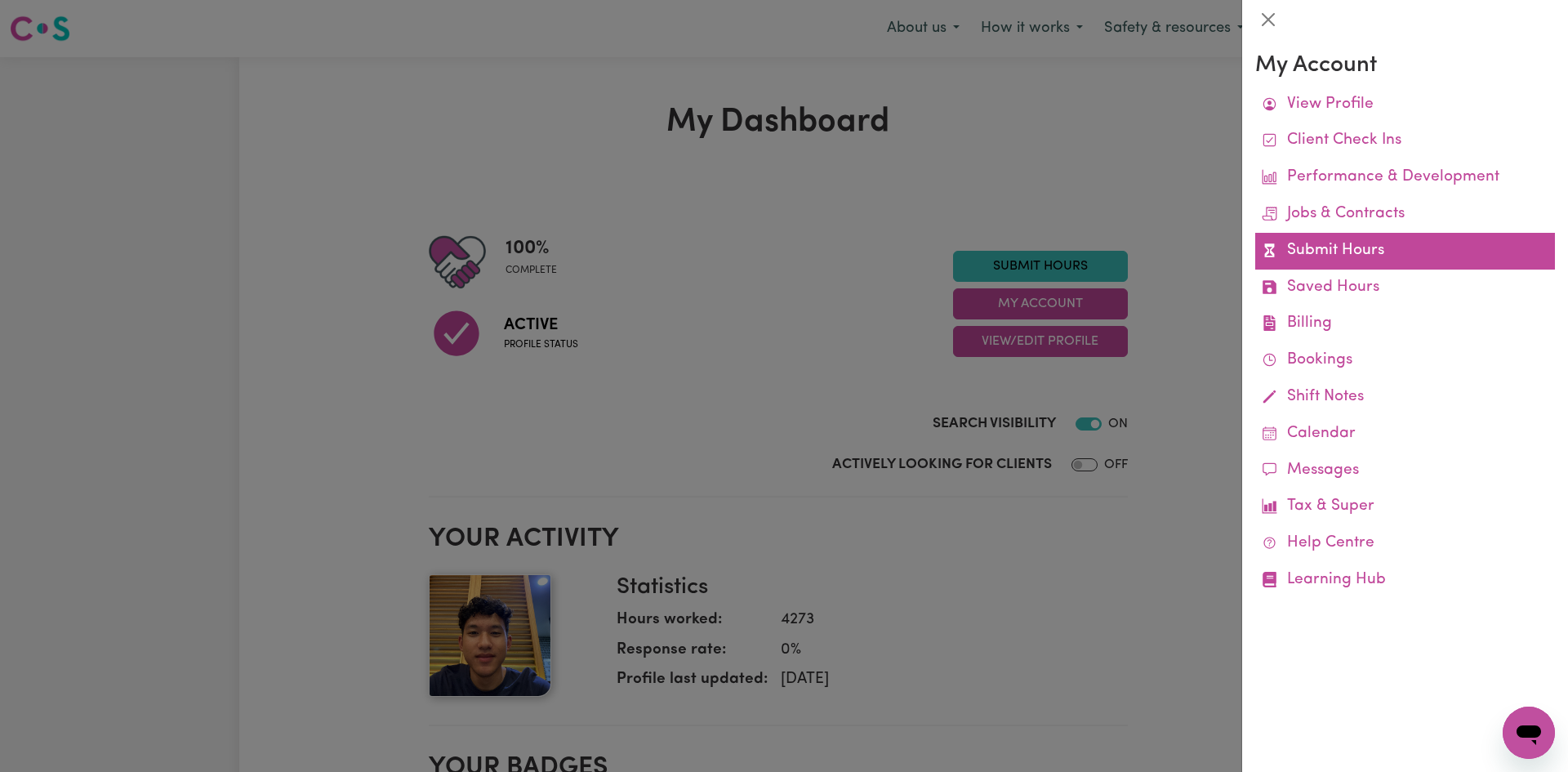
click at [849, 248] on link "Submit Hours" at bounding box center [1404, 251] width 299 height 37
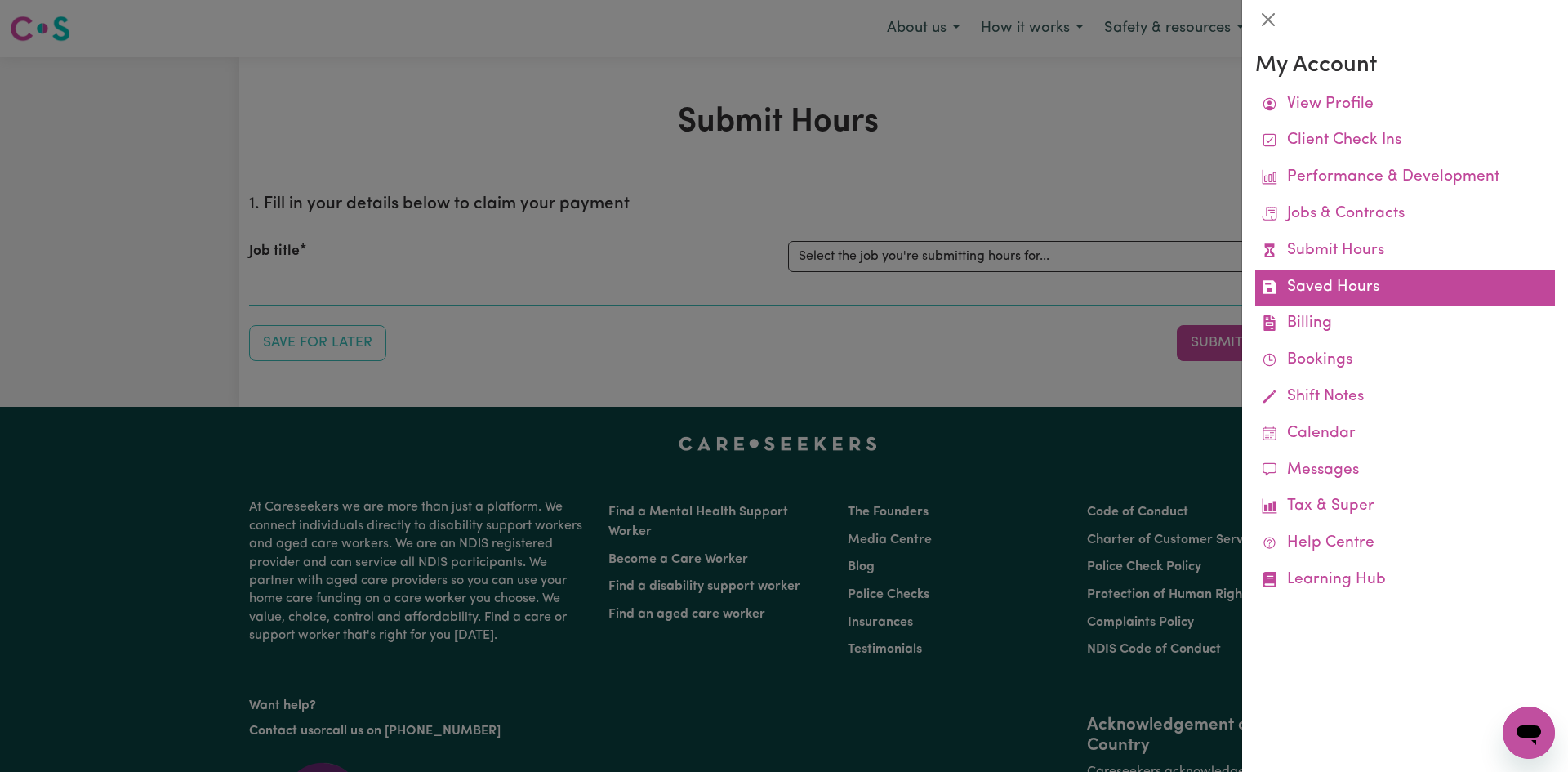
click at [849, 294] on link "Saved Hours" at bounding box center [1404, 288] width 299 height 37
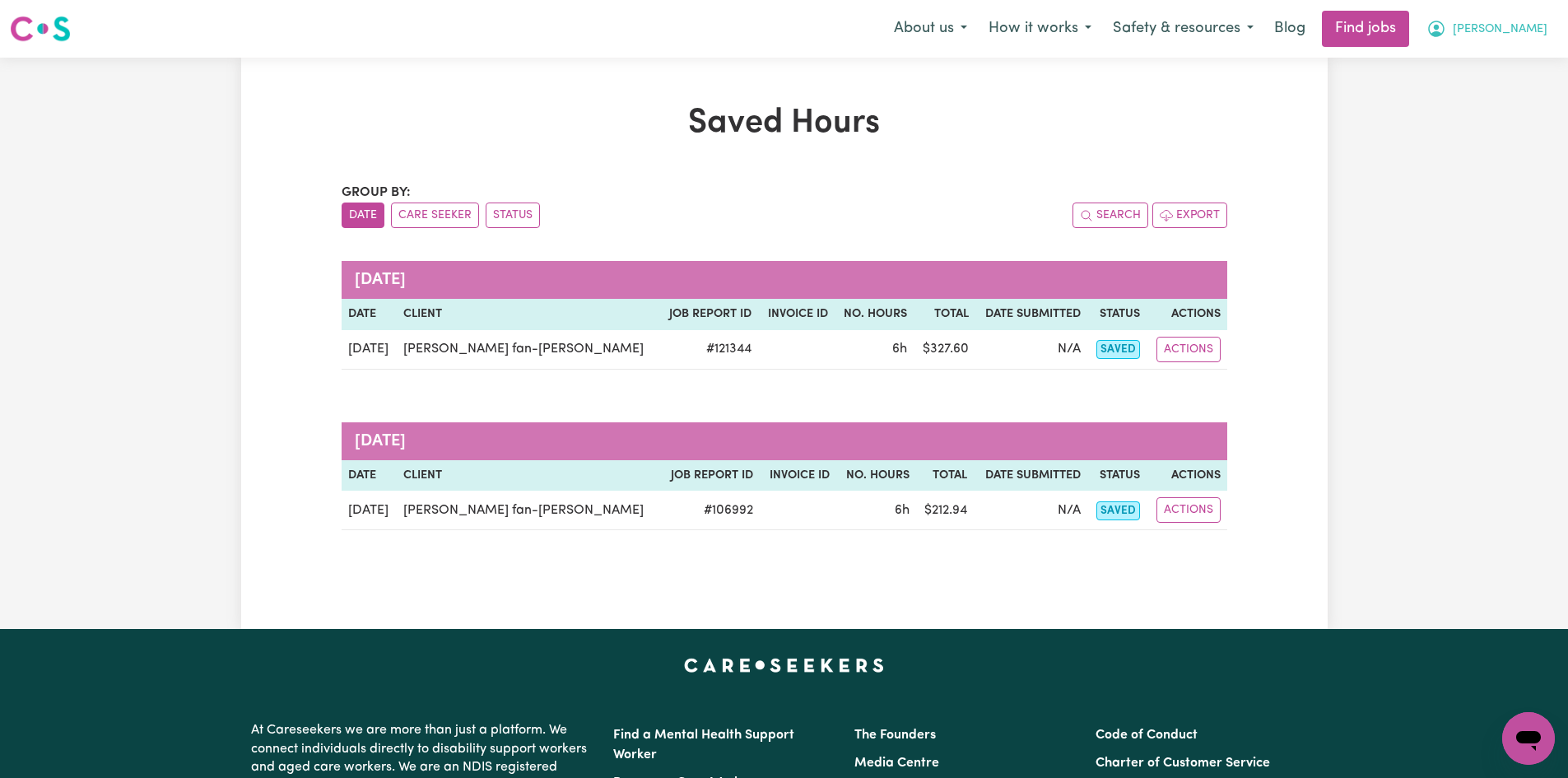
click at [855, 33] on span "[PERSON_NAME]" at bounding box center [1500, 29] width 94 height 18
click at [855, 93] on link "My Dashboard" at bounding box center [1492, 94] width 130 height 31
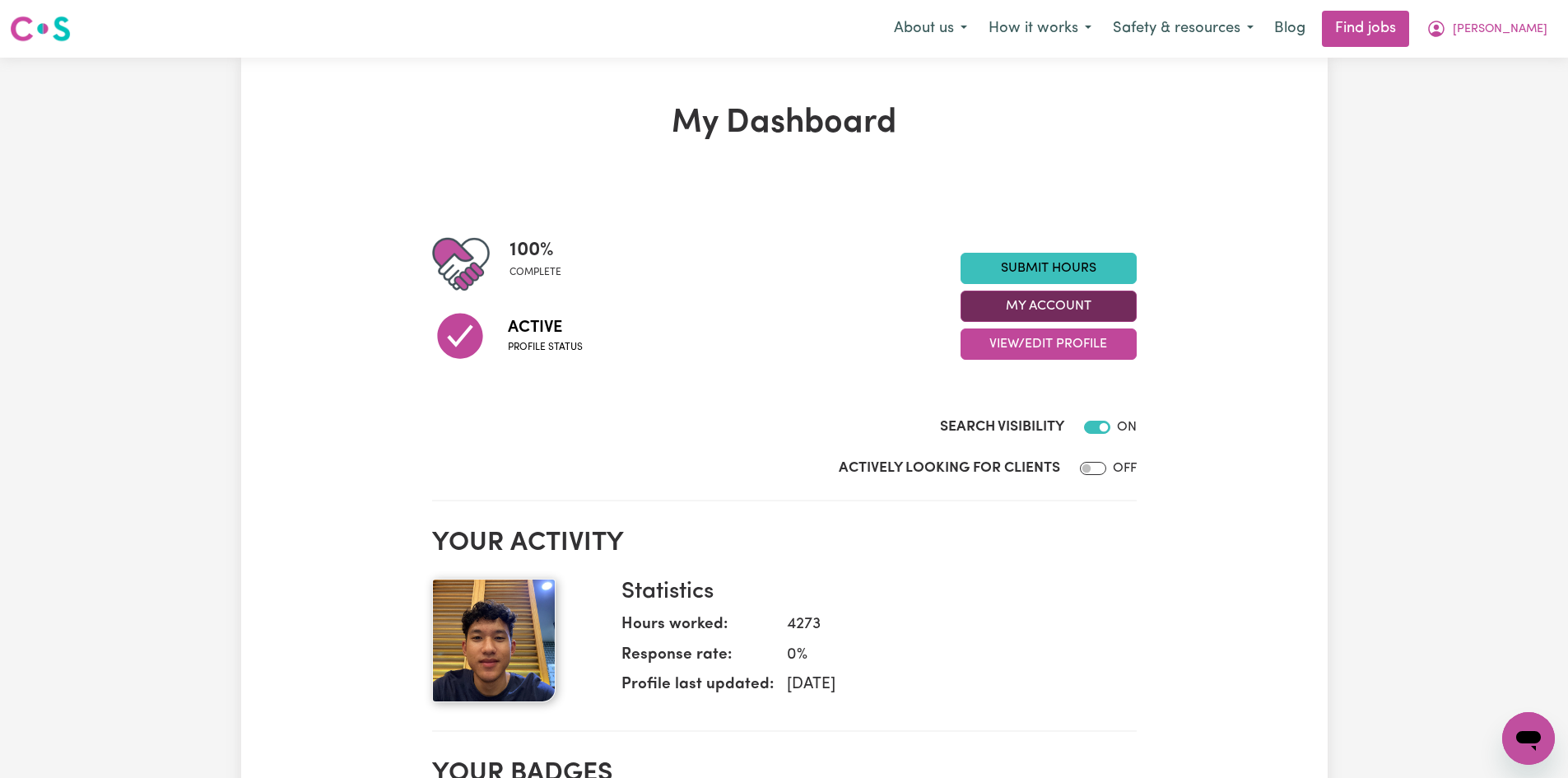
click at [855, 309] on button "My Account" at bounding box center [1048, 306] width 176 height 31
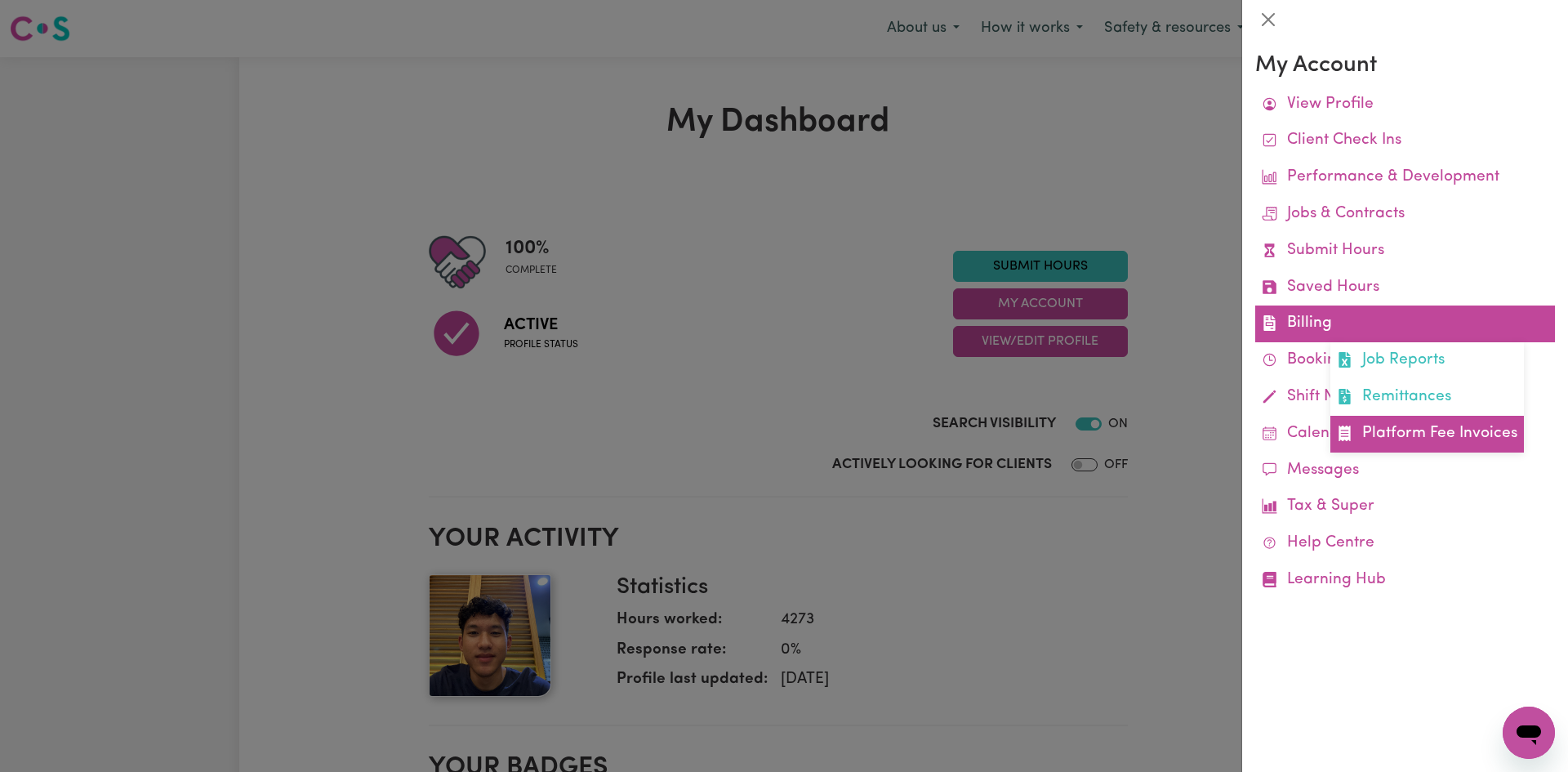
click at [849, 435] on link "Platform Fee Invoices" at bounding box center [1426, 435] width 193 height 37
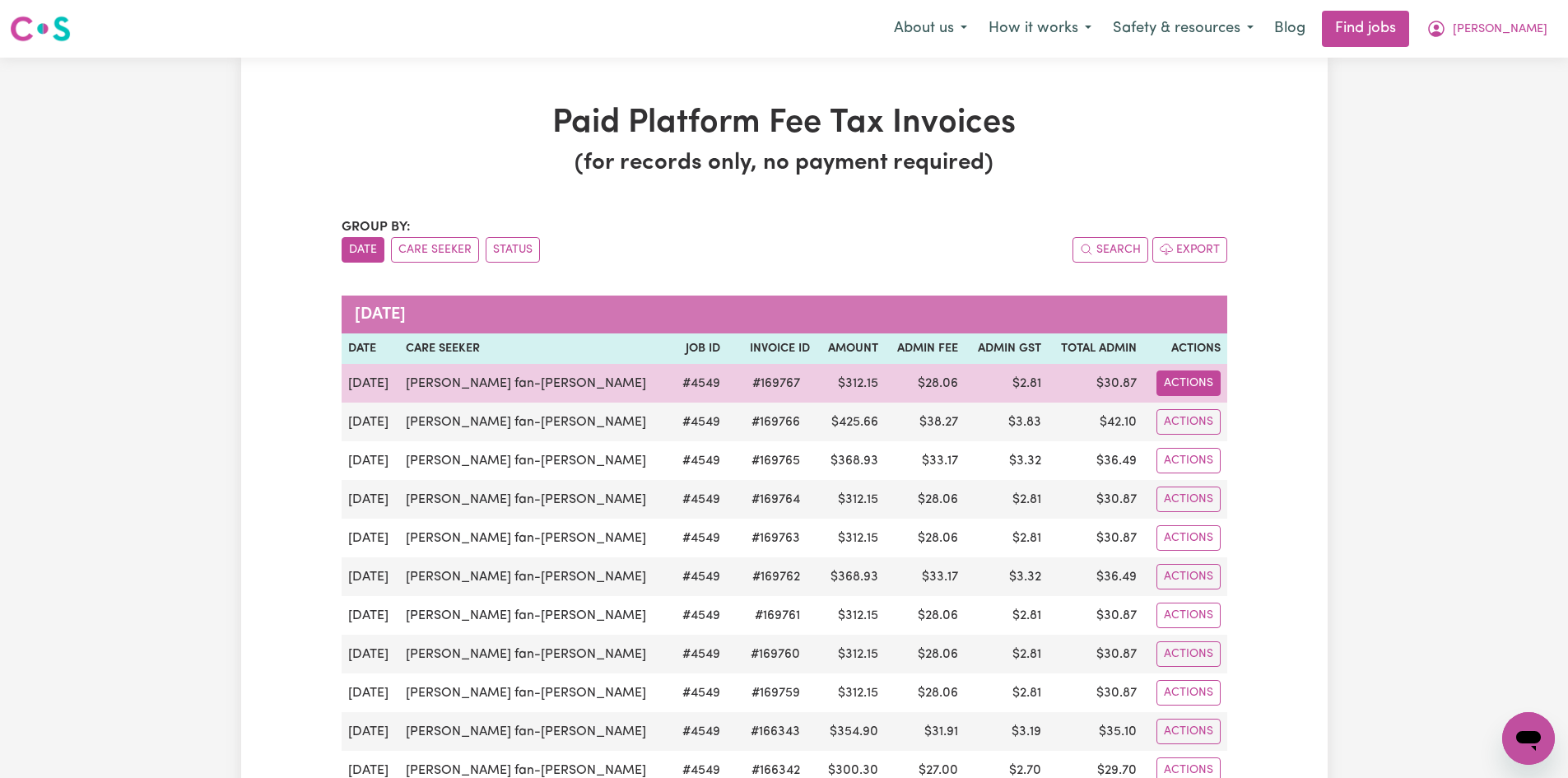
click at [855, 376] on button "Actions" at bounding box center [1189, 383] width 65 height 26
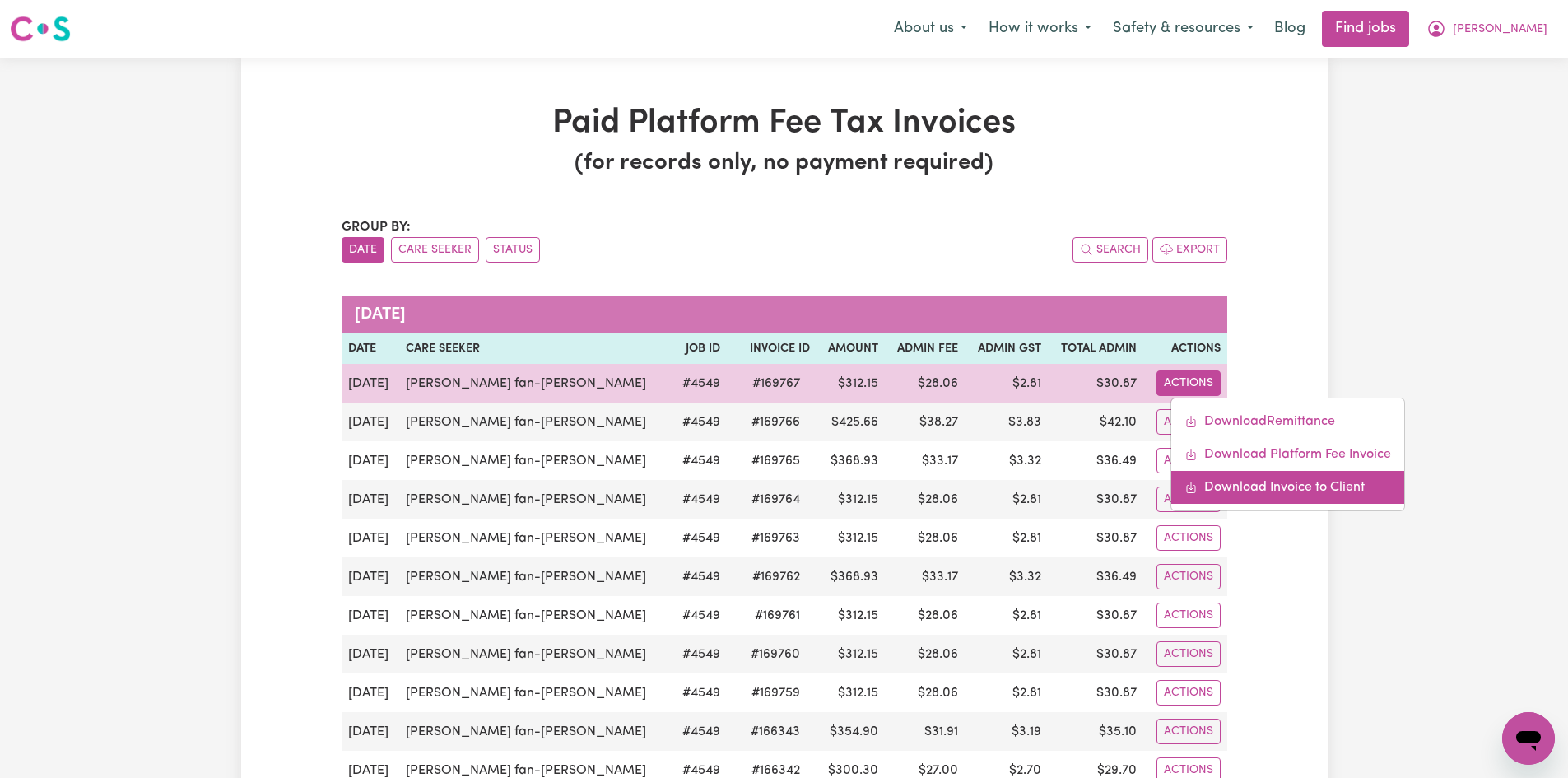
click at [855, 498] on link "Download Invoice to Client" at bounding box center [1288, 487] width 233 height 33
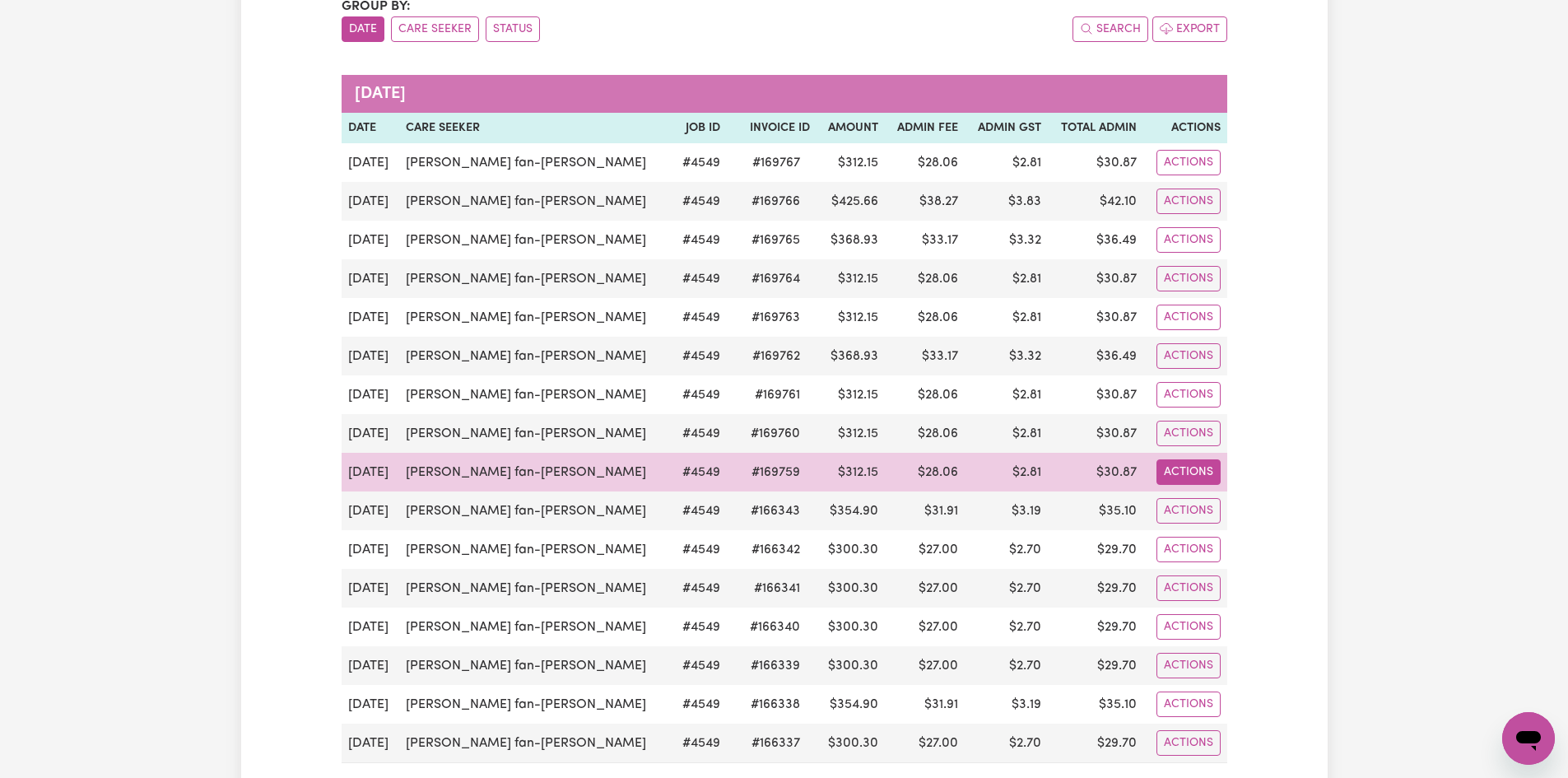
scroll to position [247, 0]
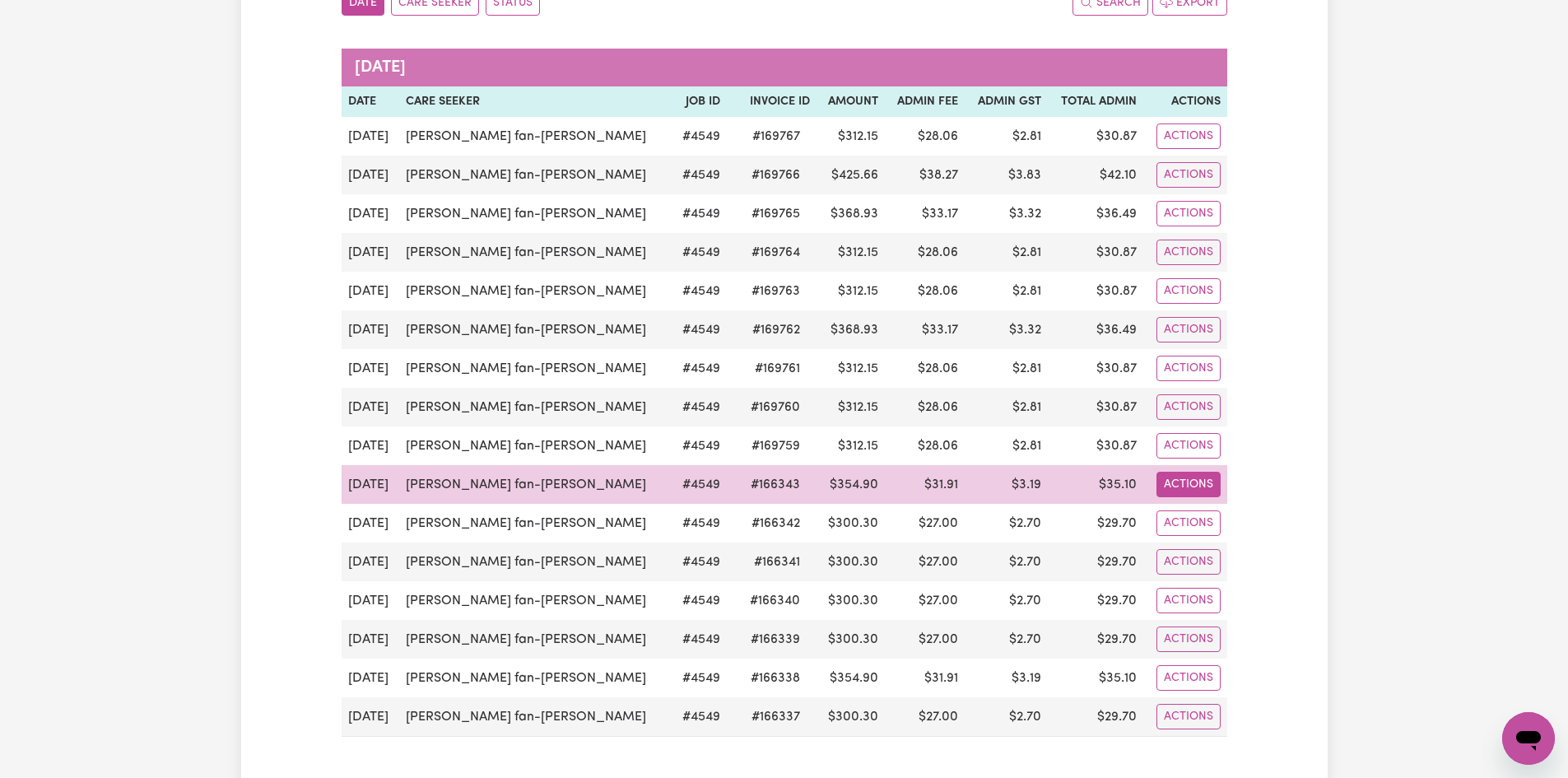
click at [855, 149] on button "Actions" at bounding box center [1189, 136] width 65 height 26
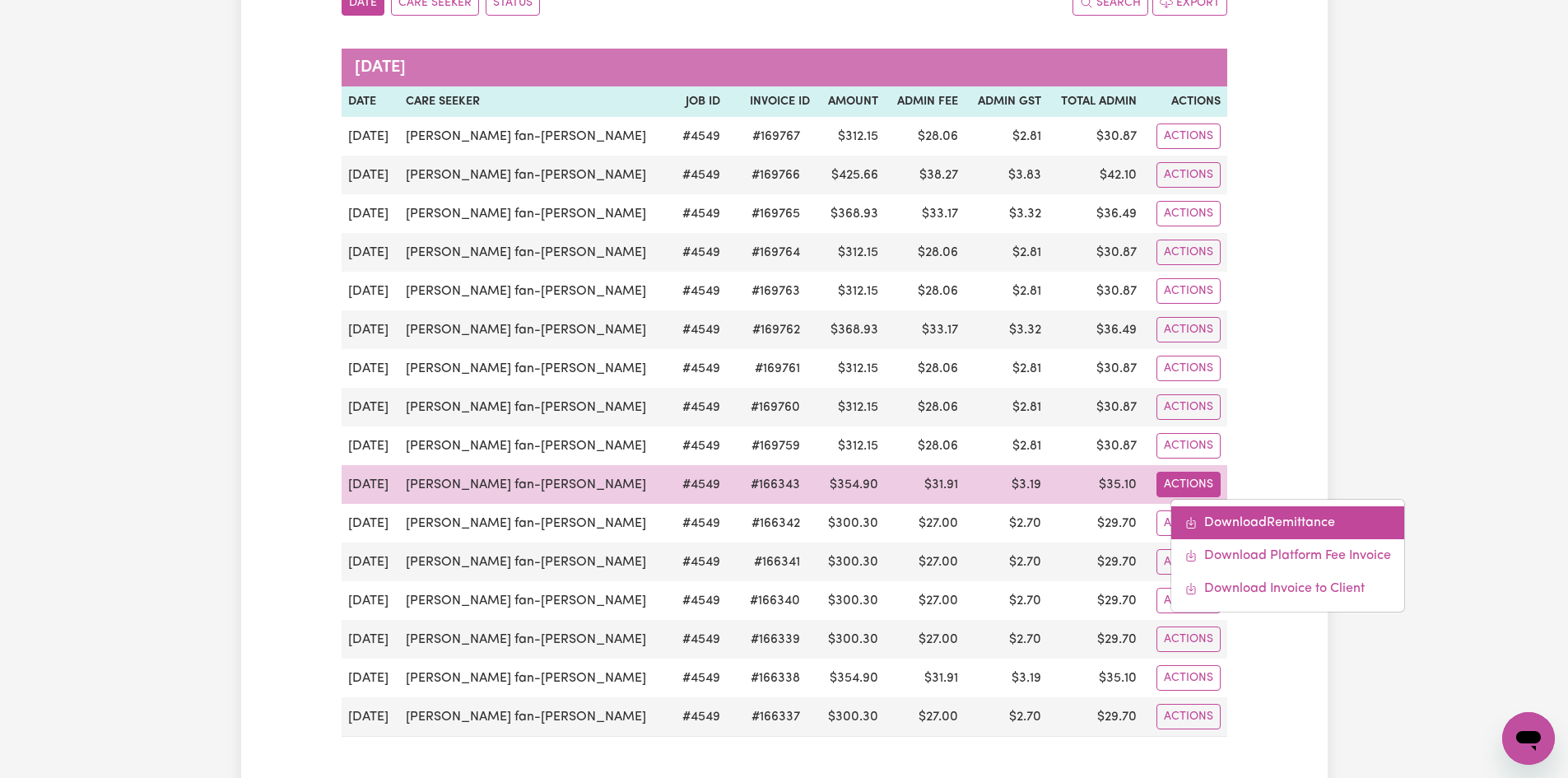
click at [855, 523] on link "Download Remittance" at bounding box center [1288, 522] width 233 height 33
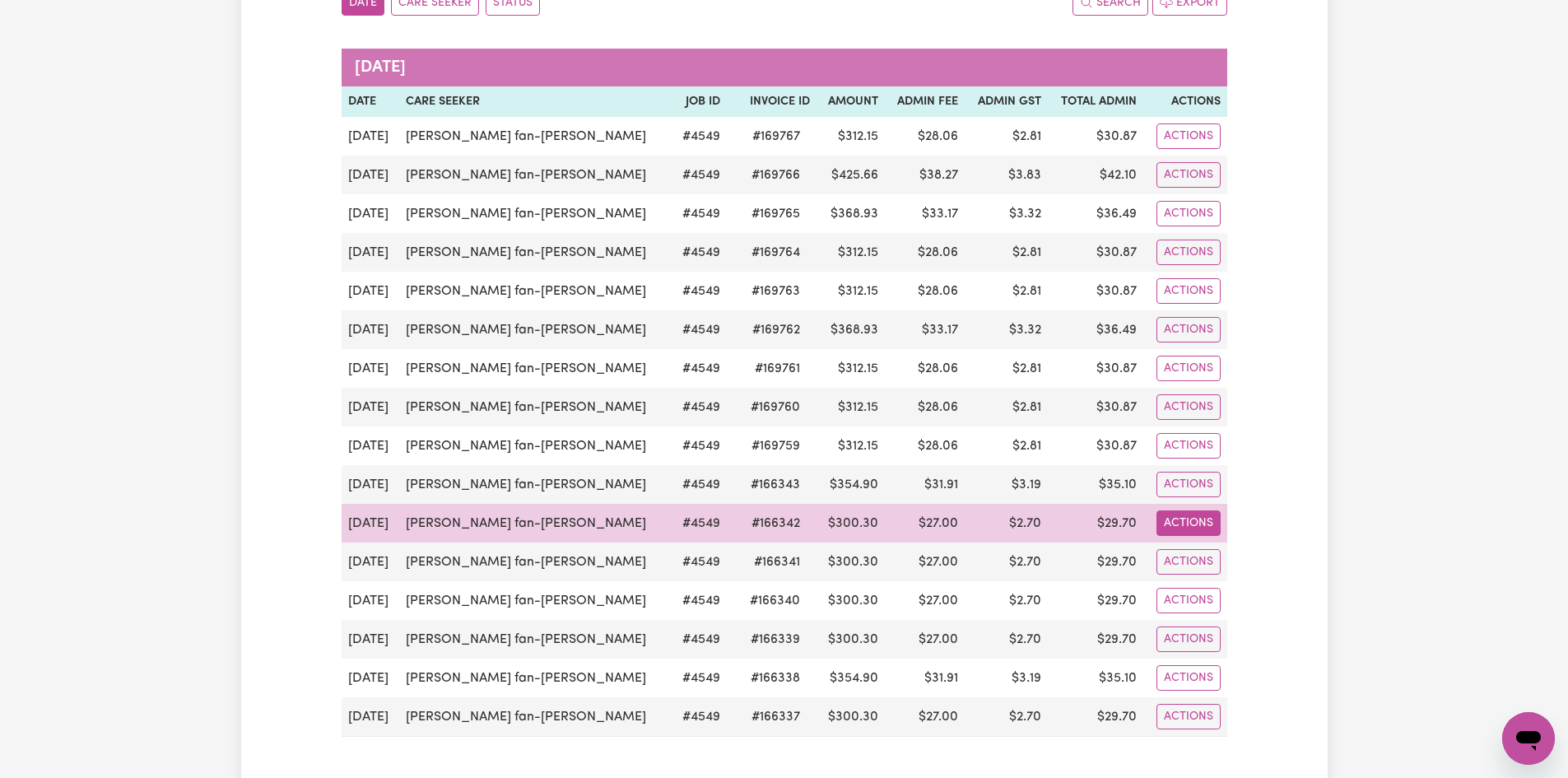
click at [855, 149] on button "Actions" at bounding box center [1189, 136] width 65 height 26
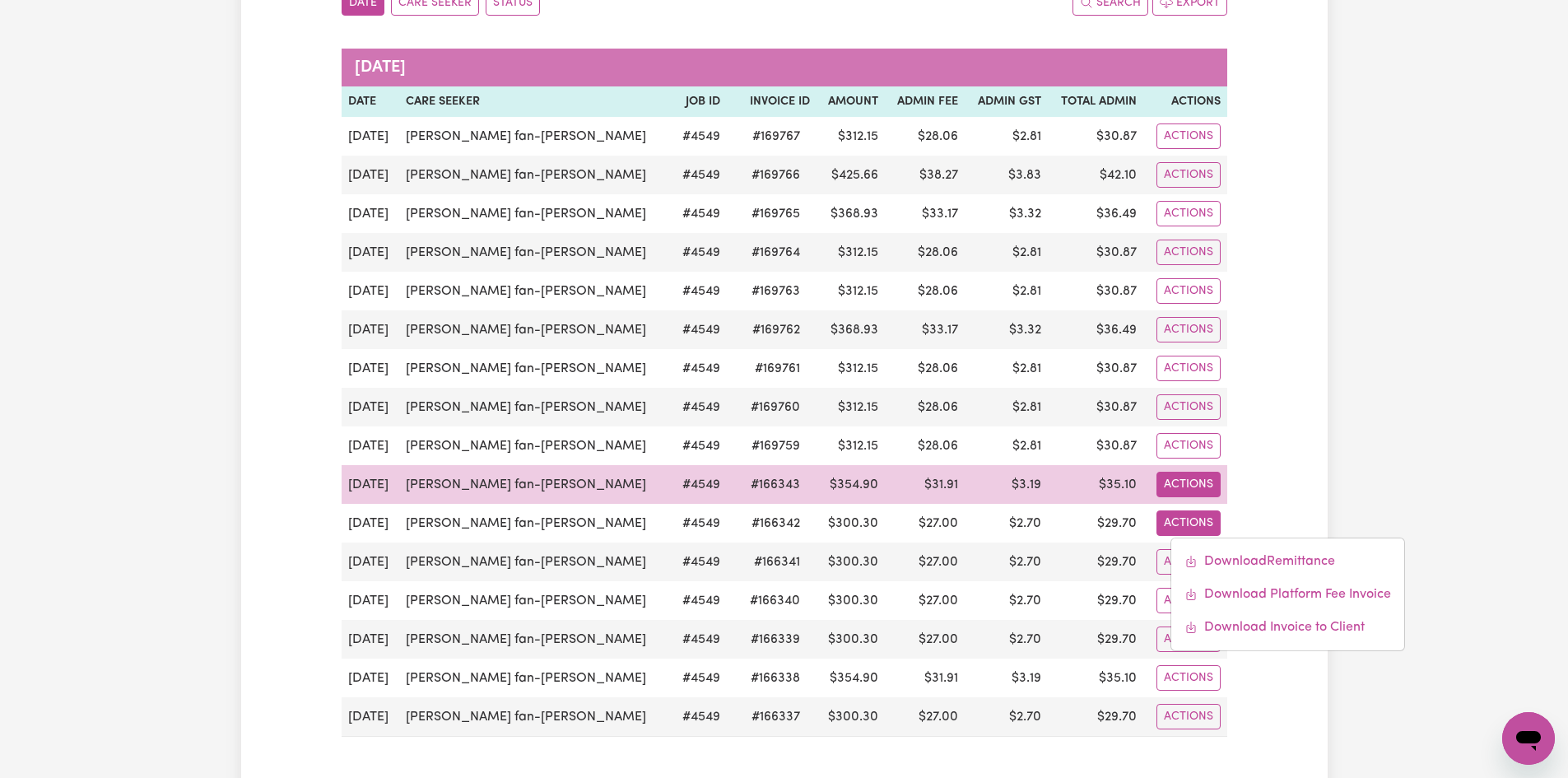
click at [855, 149] on button "Actions" at bounding box center [1189, 136] width 65 height 26
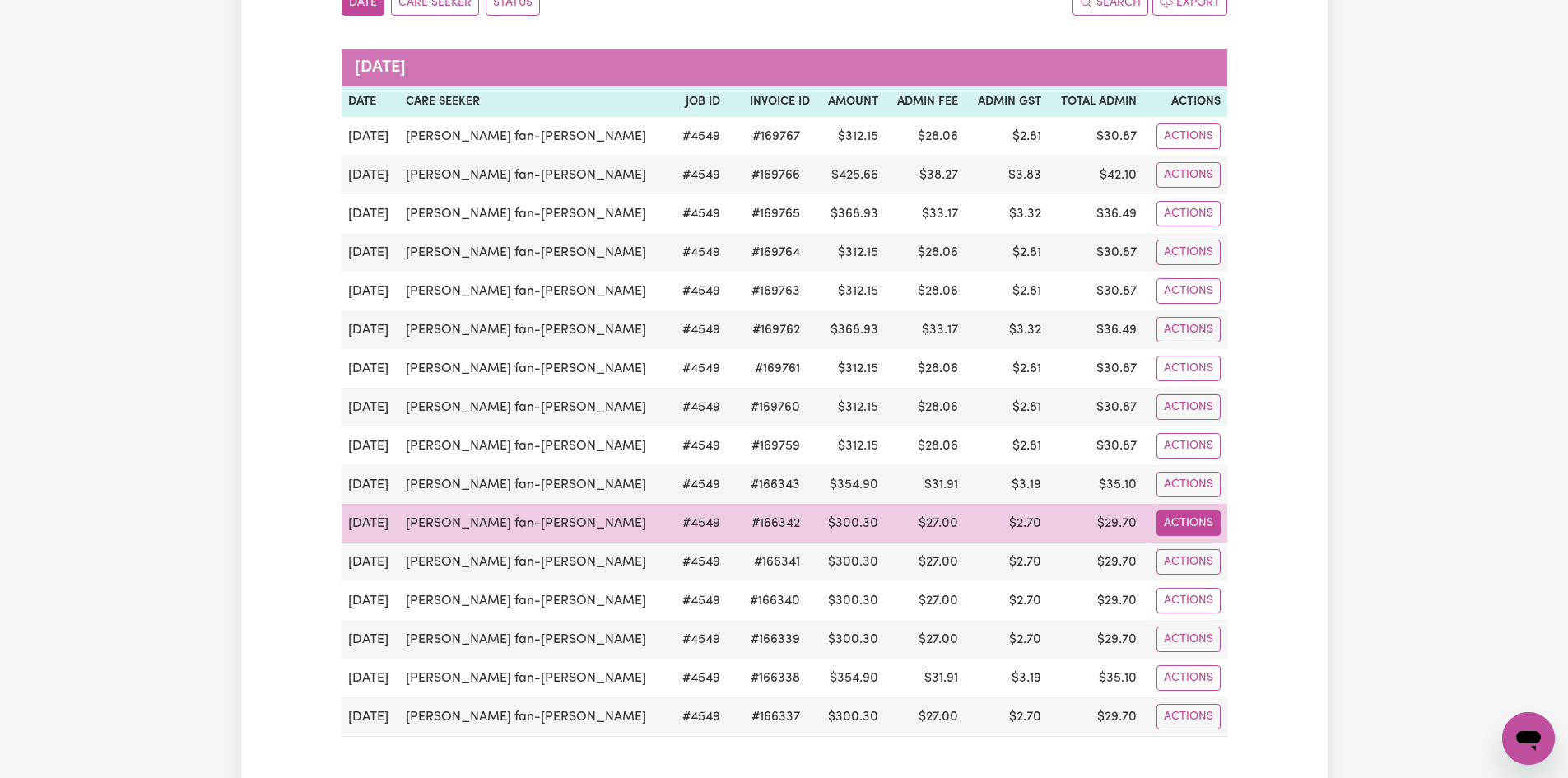
click at [855, 149] on button "Actions" at bounding box center [1189, 136] width 65 height 26
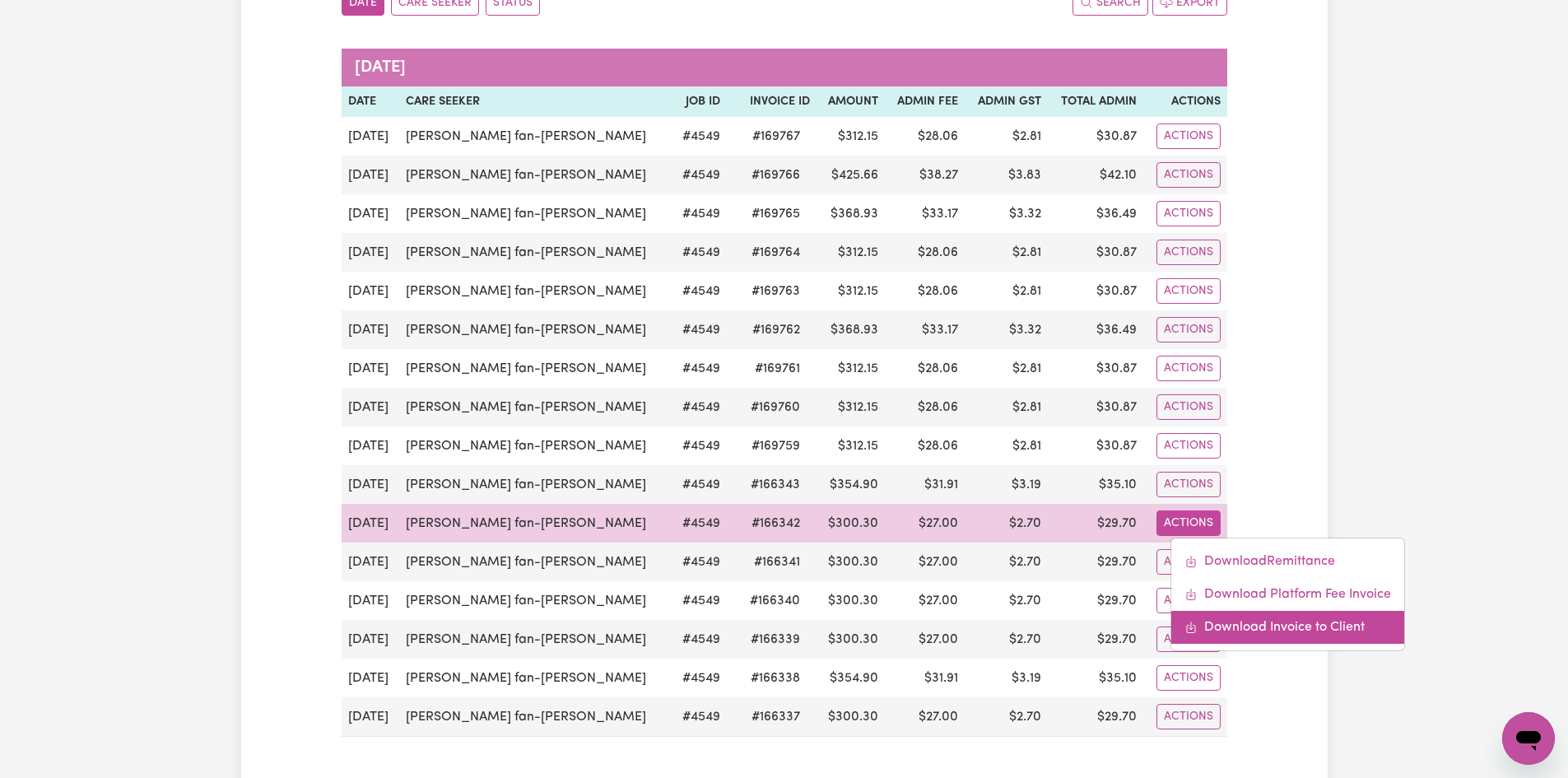
click at [855, 634] on link "Download Invoice to Client" at bounding box center [1288, 627] width 233 height 33
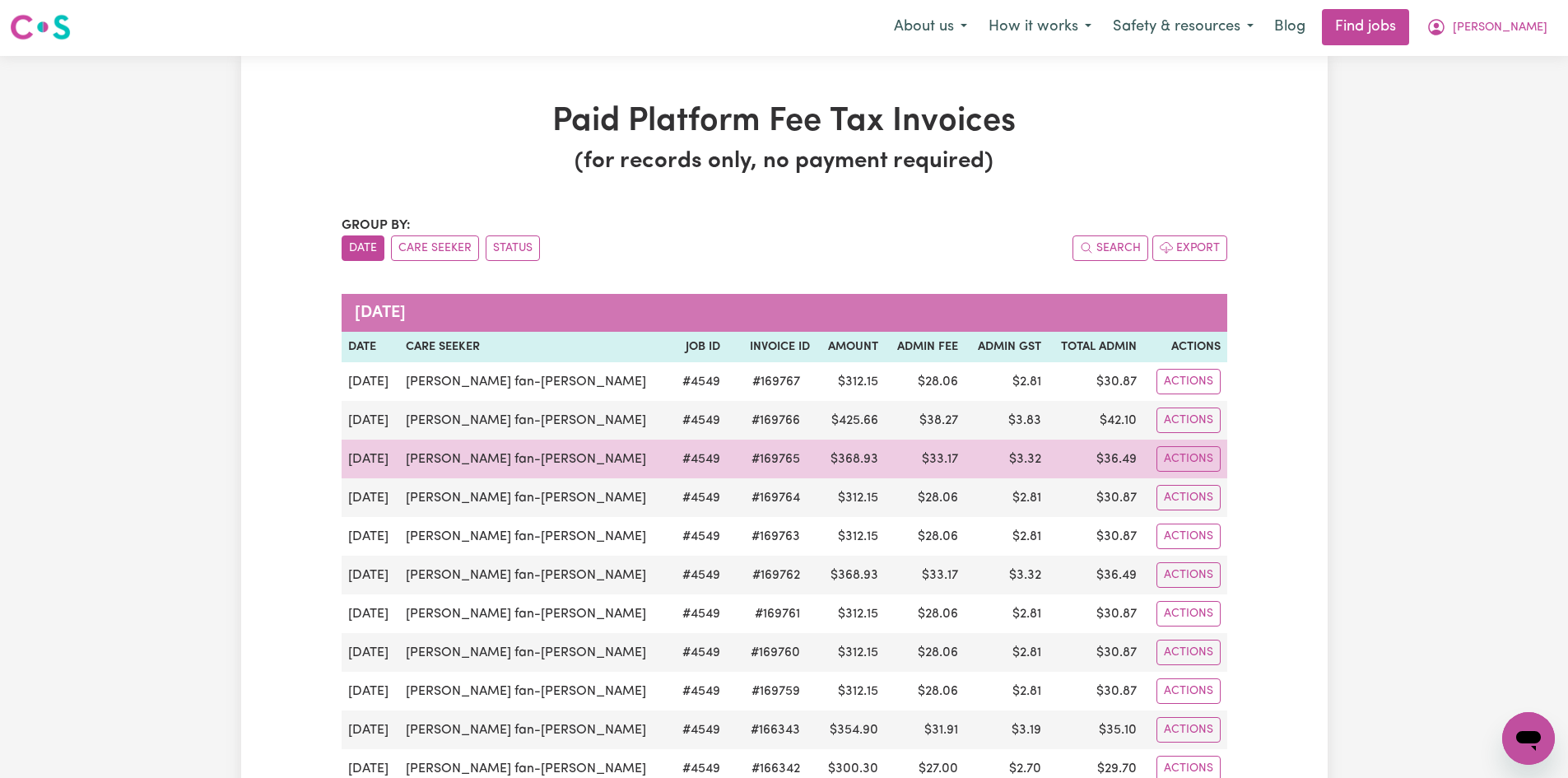
scroll to position [0, 0]
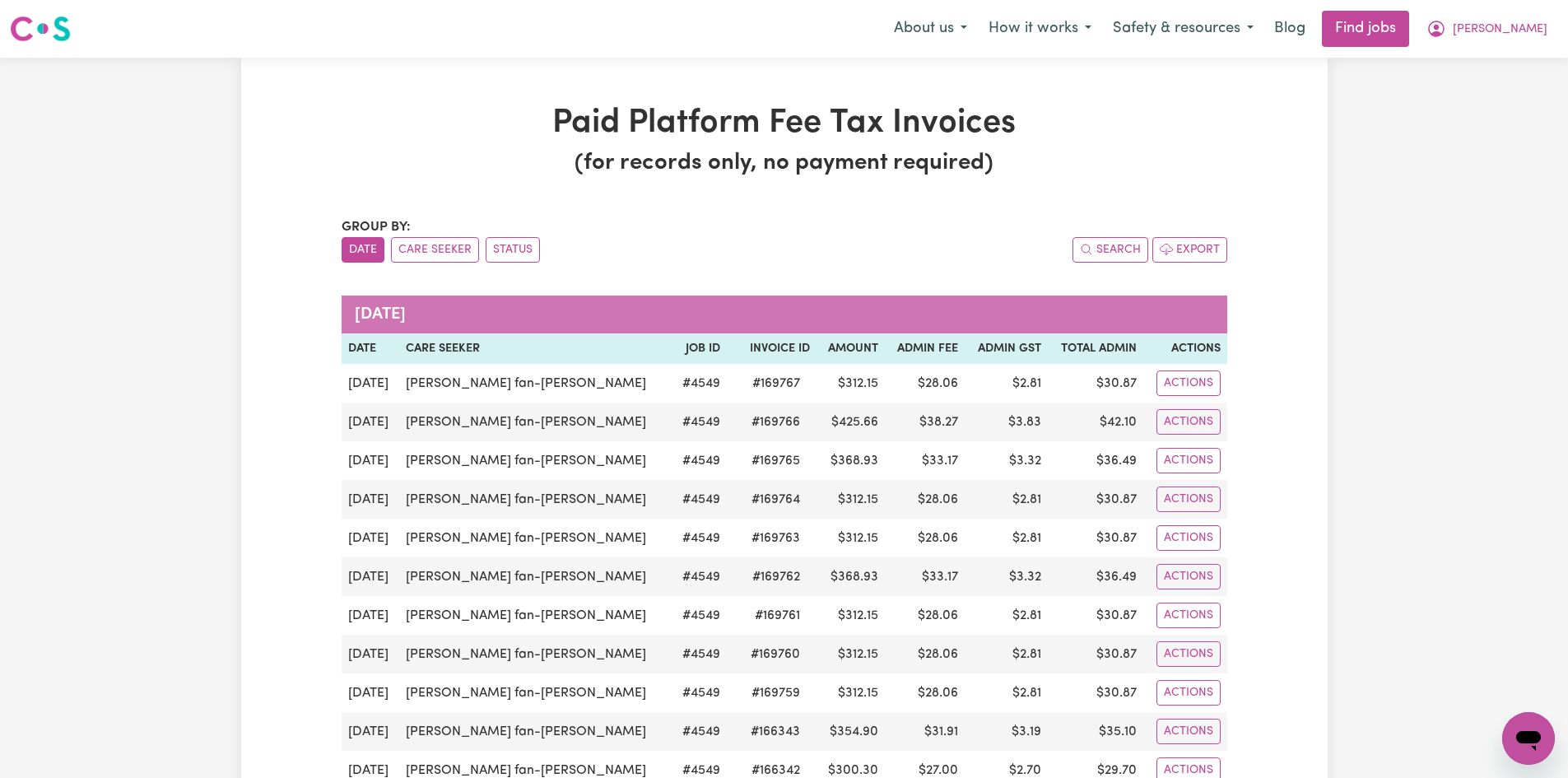
click at [855, 24] on span "[PERSON_NAME]" at bounding box center [1500, 29] width 94 height 18
click at [855, 126] on link "Logout" at bounding box center [1492, 126] width 130 height 31
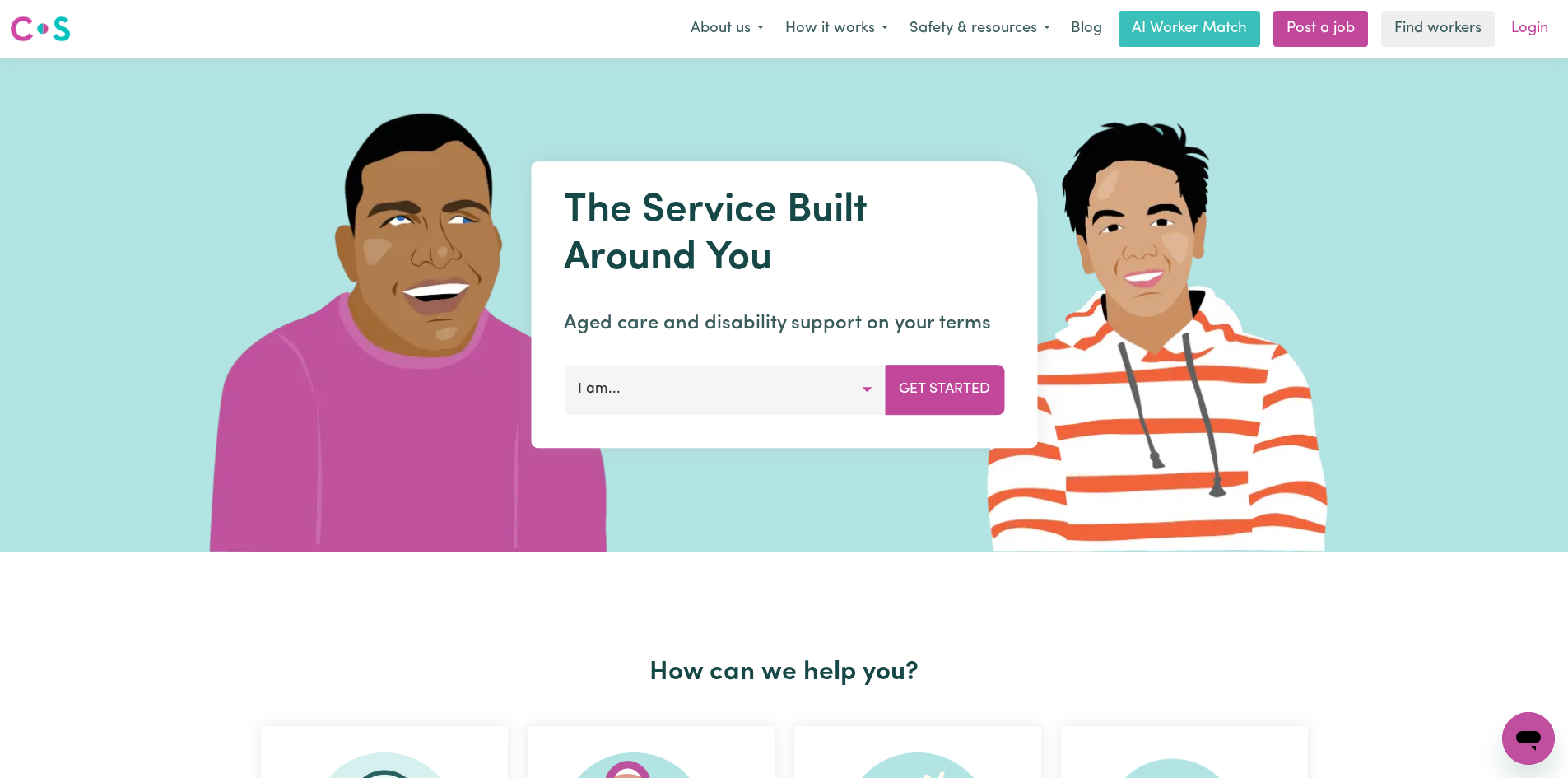
click at [855, 37] on link "Login" at bounding box center [1530, 29] width 57 height 37
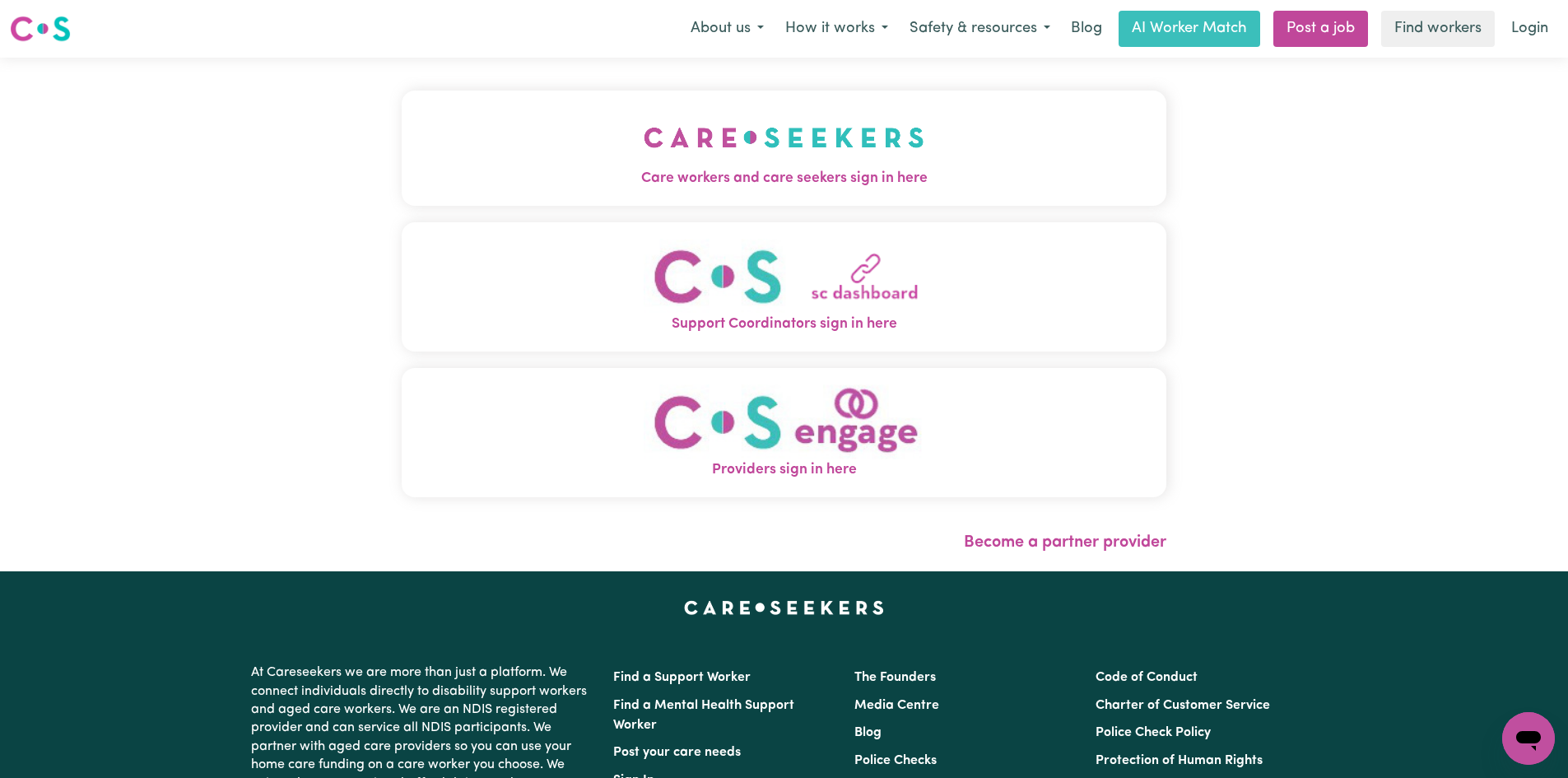
click at [824, 157] on img "Care workers and care seekers sign in here" at bounding box center [784, 138] width 281 height 61
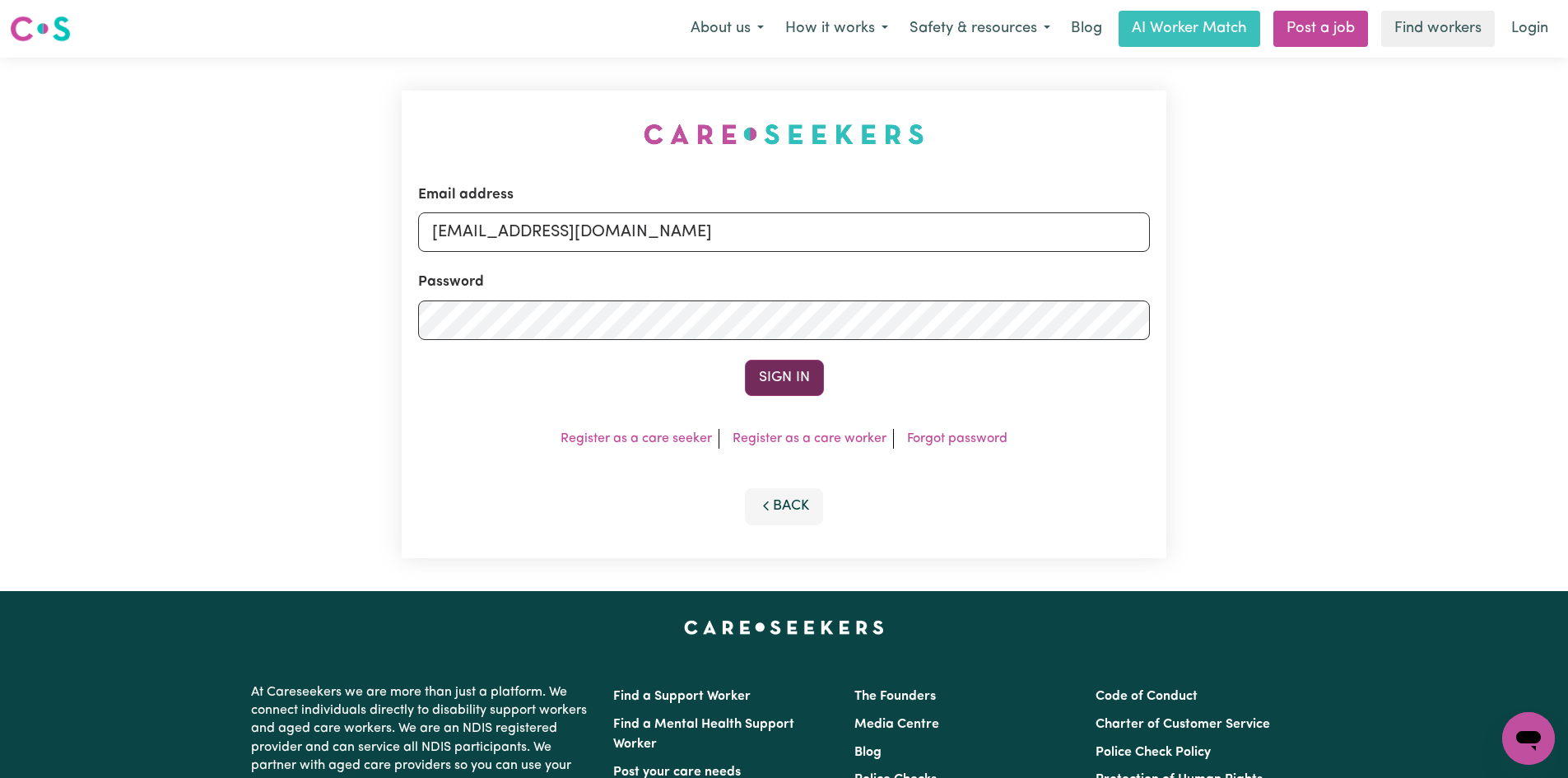
click at [787, 379] on button "Sign In" at bounding box center [784, 378] width 79 height 37
